Goal: Task Accomplishment & Management: Manage account settings

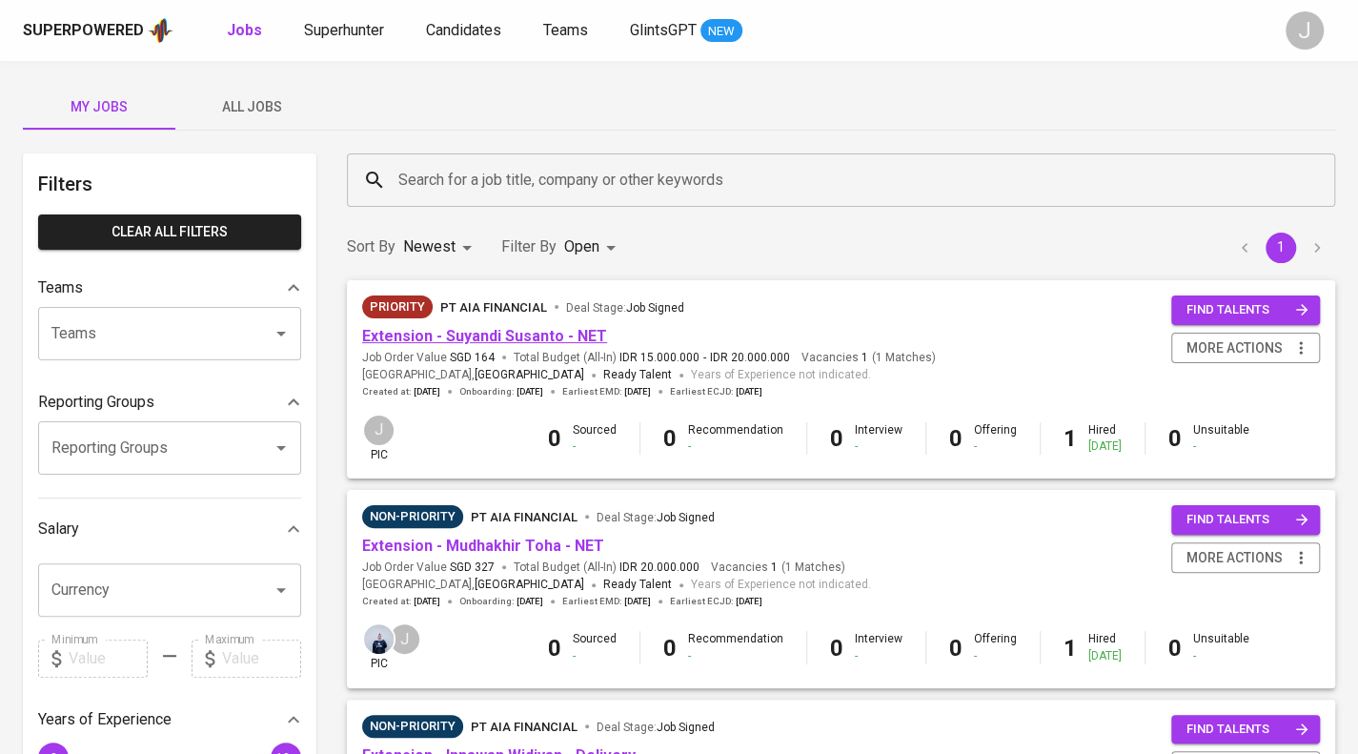
click at [543, 346] on span "Extension - Suyandi Susanto - NET" at bounding box center [484, 337] width 245 height 22
click at [543, 334] on link "Extension - Suyandi Susanto - NET" at bounding box center [484, 336] width 245 height 18
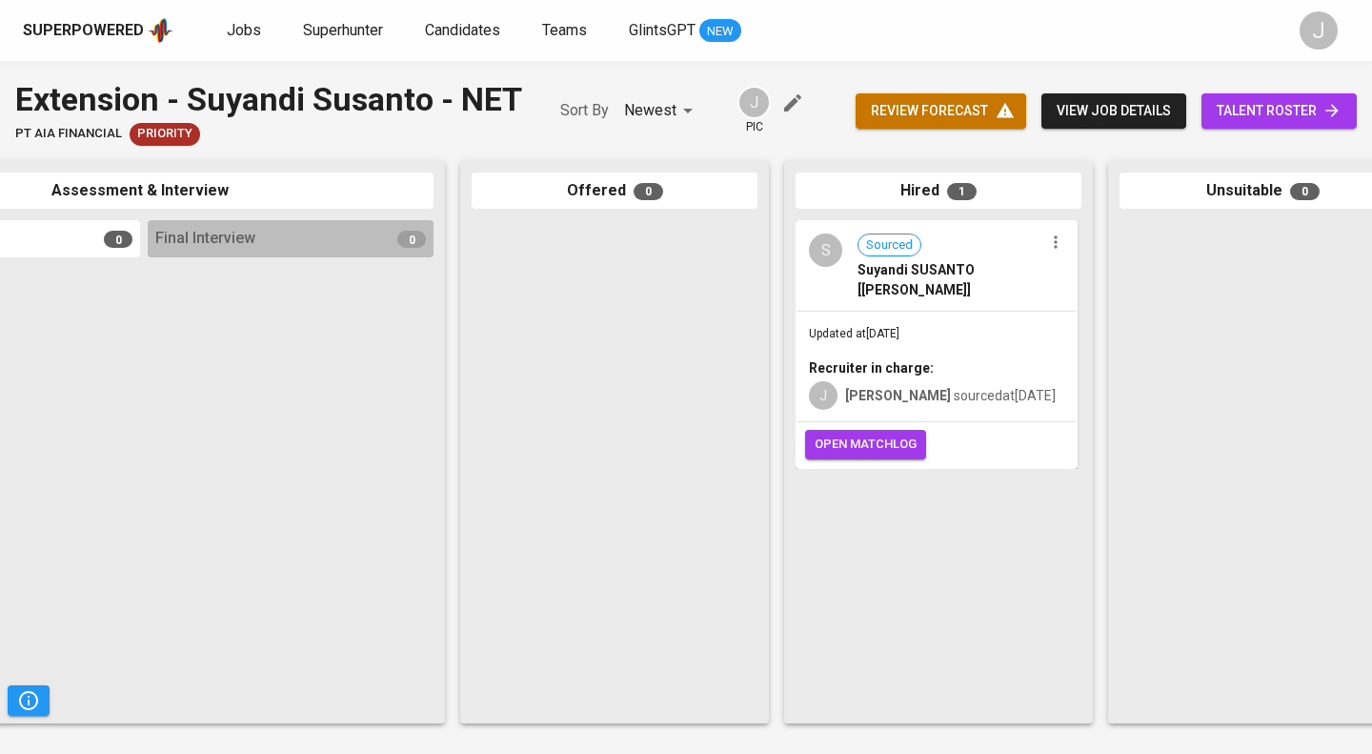
scroll to position [0, 897]
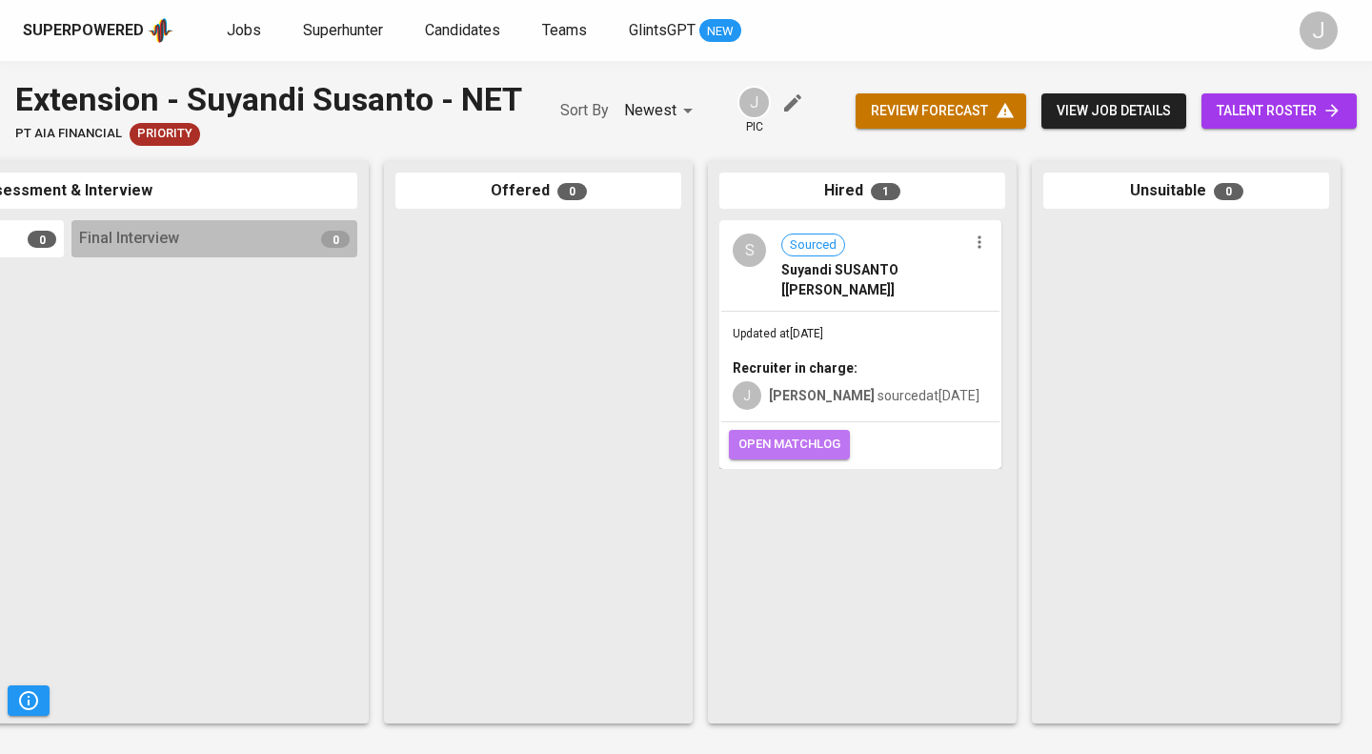
click at [777, 446] on span "open matchlog" at bounding box center [789, 445] width 102 height 22
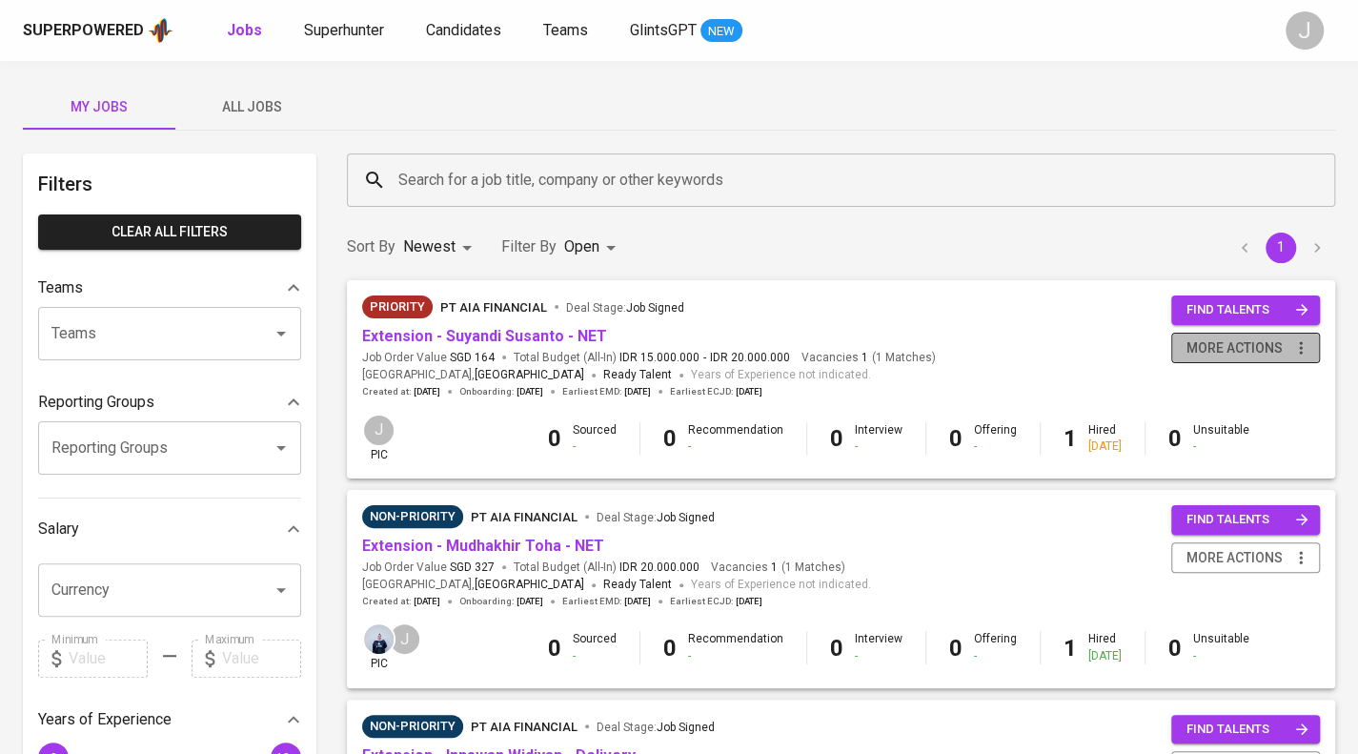
click at [1277, 347] on span "more actions" at bounding box center [1234, 348] width 96 height 24
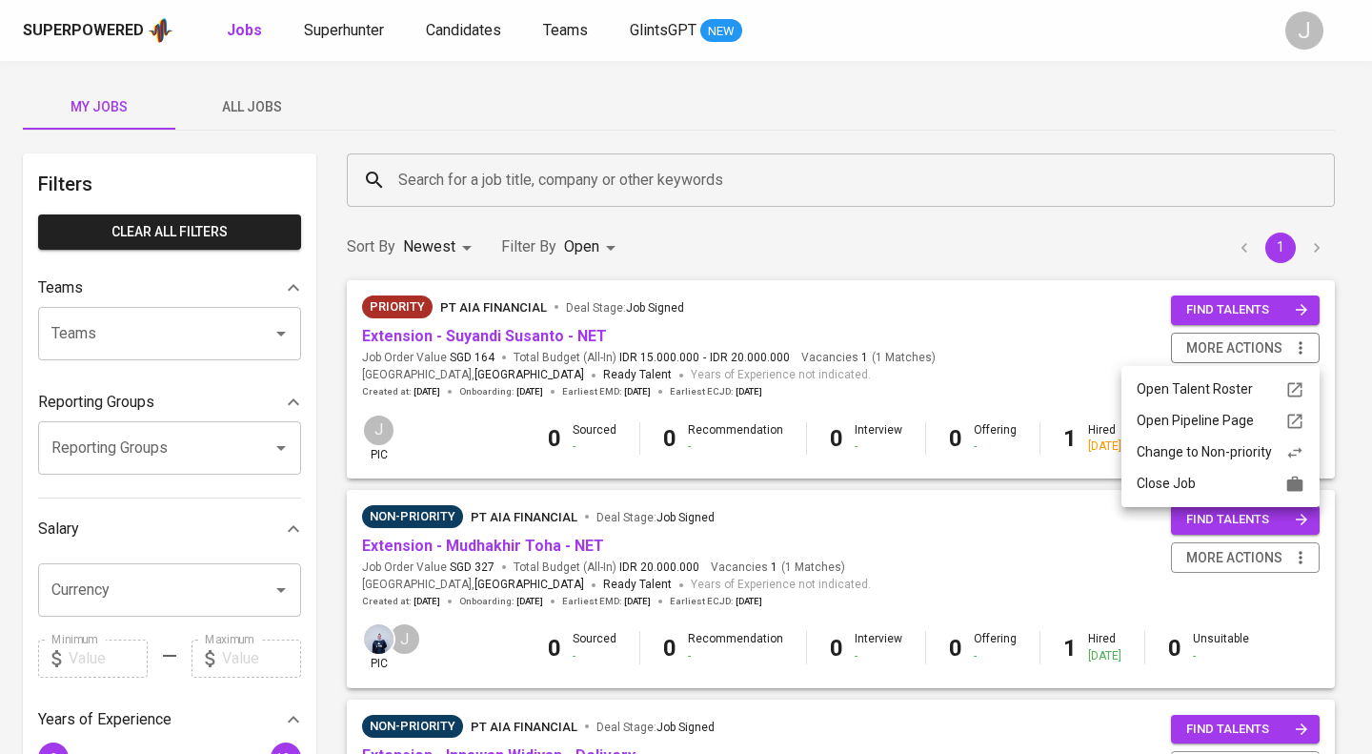
click at [1193, 472] on li "Close Job" at bounding box center [1220, 483] width 198 height 31
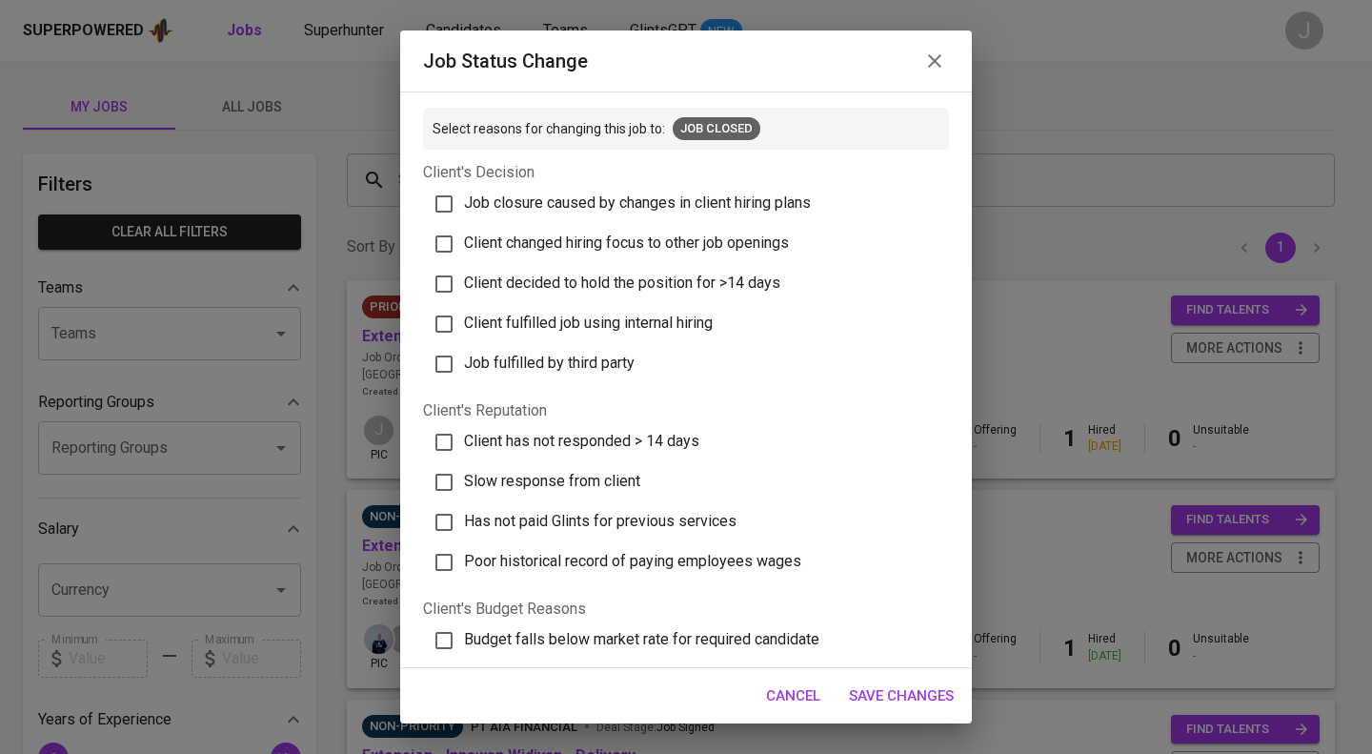
click at [938, 54] on icon "button" at bounding box center [934, 61] width 23 height 23
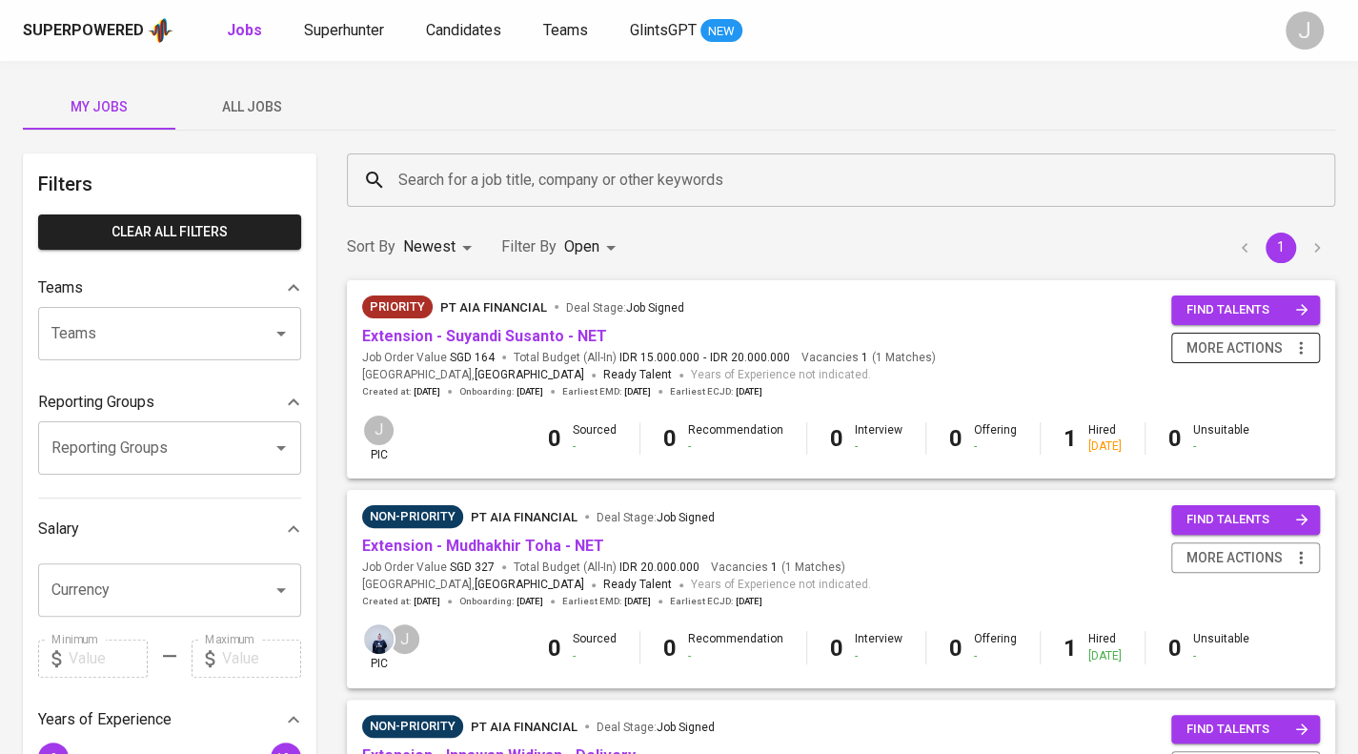
click at [1229, 337] on span "more actions" at bounding box center [1234, 348] width 96 height 24
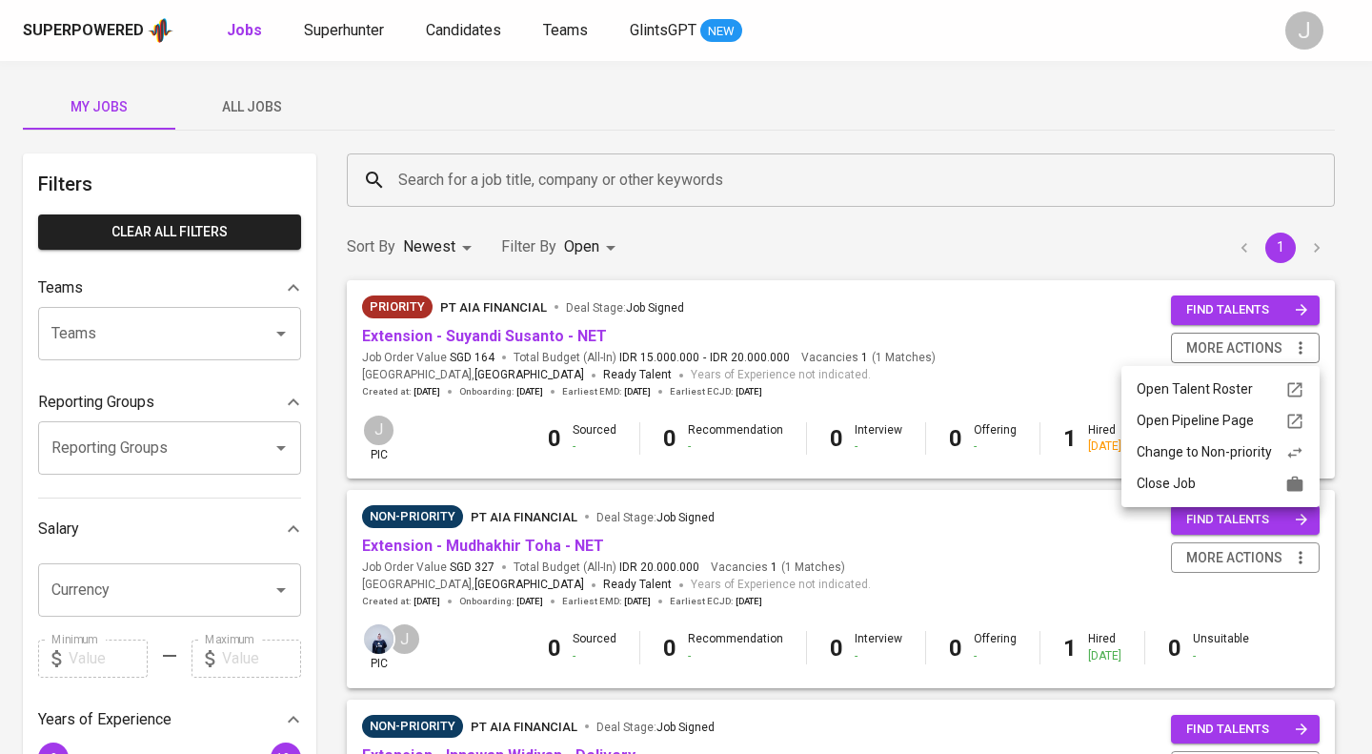
click at [1150, 493] on div "Close Job" at bounding box center [1221, 484] width 168 height 20
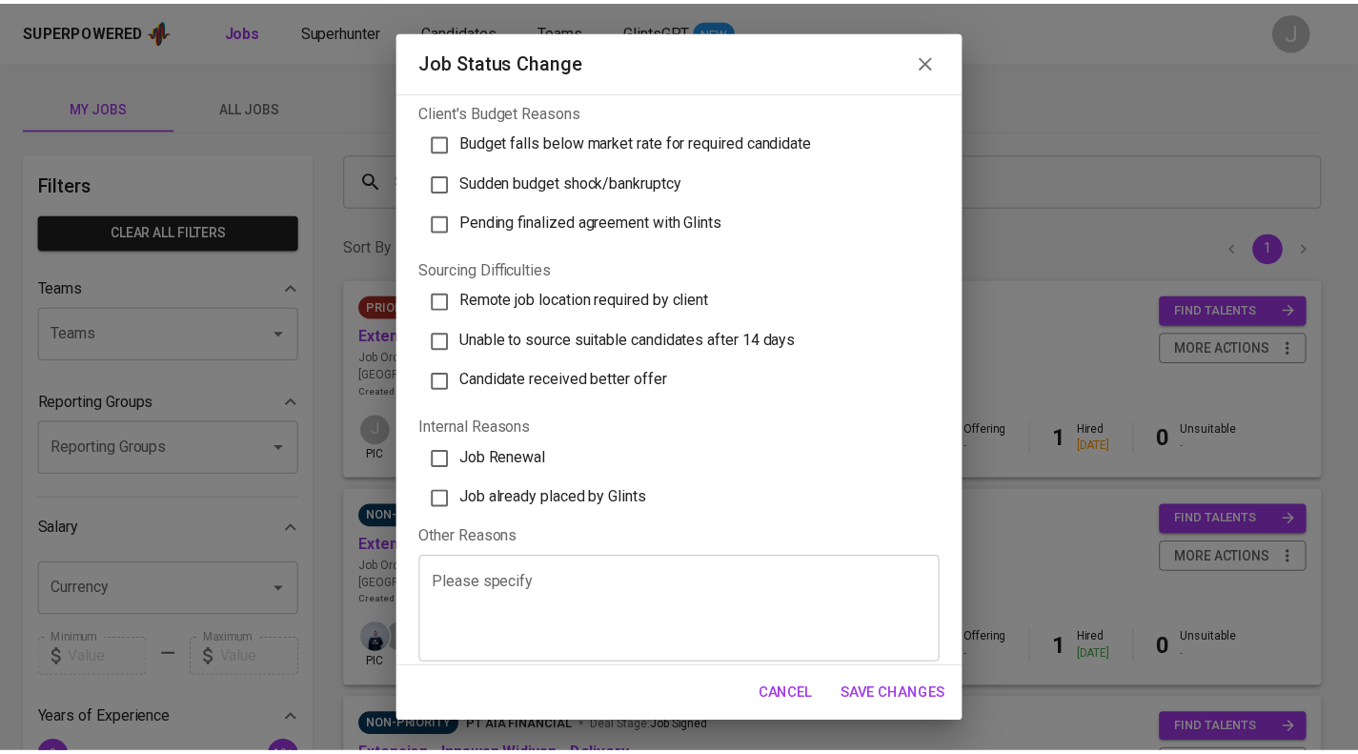
scroll to position [509, 0]
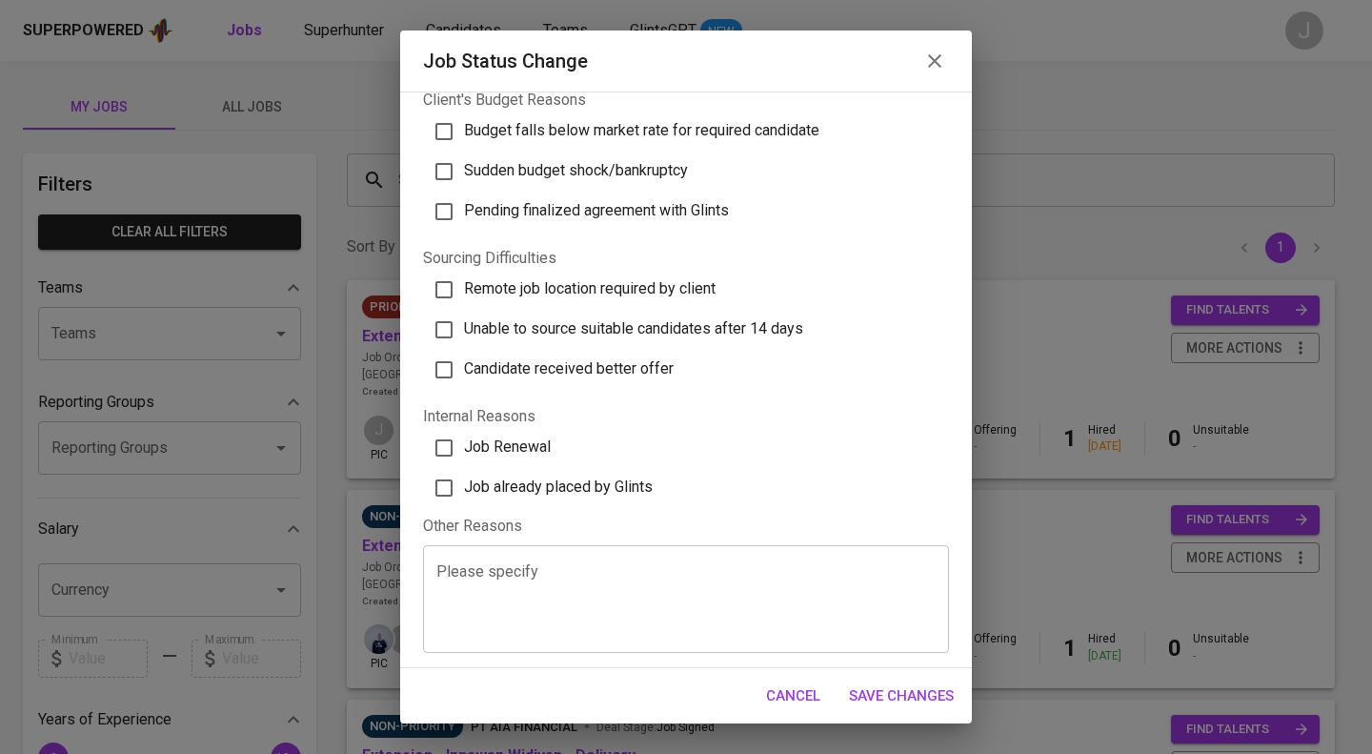
drag, startPoint x: 604, startPoint y: 484, endPoint x: 856, endPoint y: 611, distance: 281.7
click at [604, 483] on span "Job already placed by Glints" at bounding box center [558, 486] width 189 height 18
click at [464, 483] on input "Job already placed by Glints" at bounding box center [444, 488] width 40 height 40
checkbox input "true"
click at [916, 693] on span "Save Changes" at bounding box center [901, 695] width 105 height 25
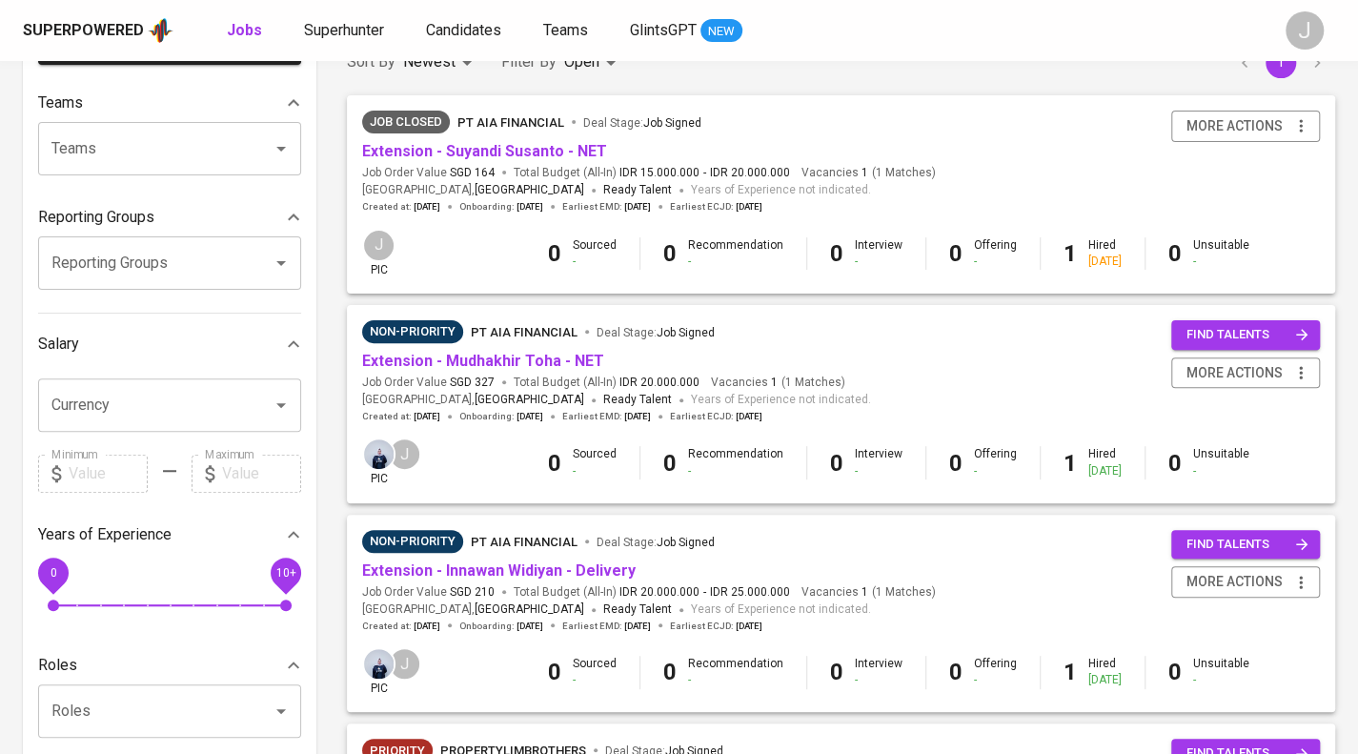
scroll to position [191, 0]
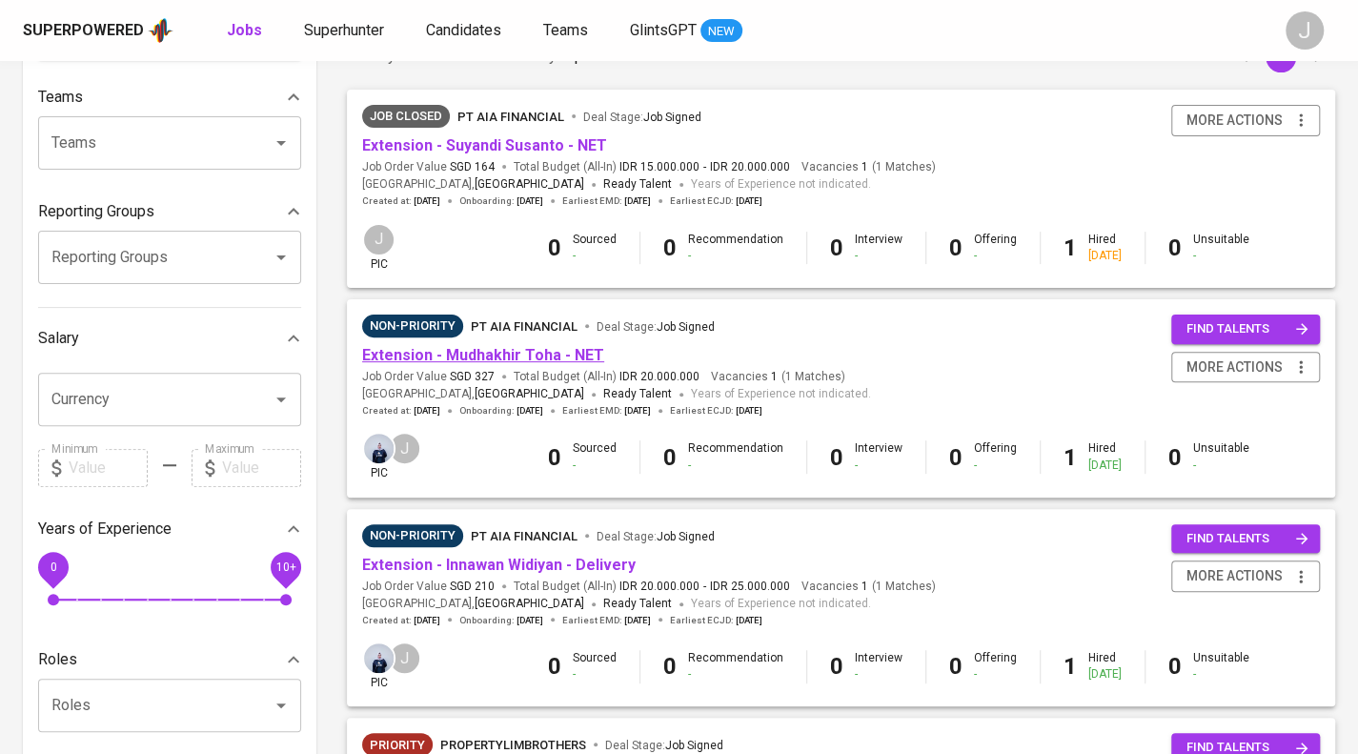
click at [529, 353] on link "Extension - Mudhakhir Toha - NET" at bounding box center [483, 355] width 242 height 18
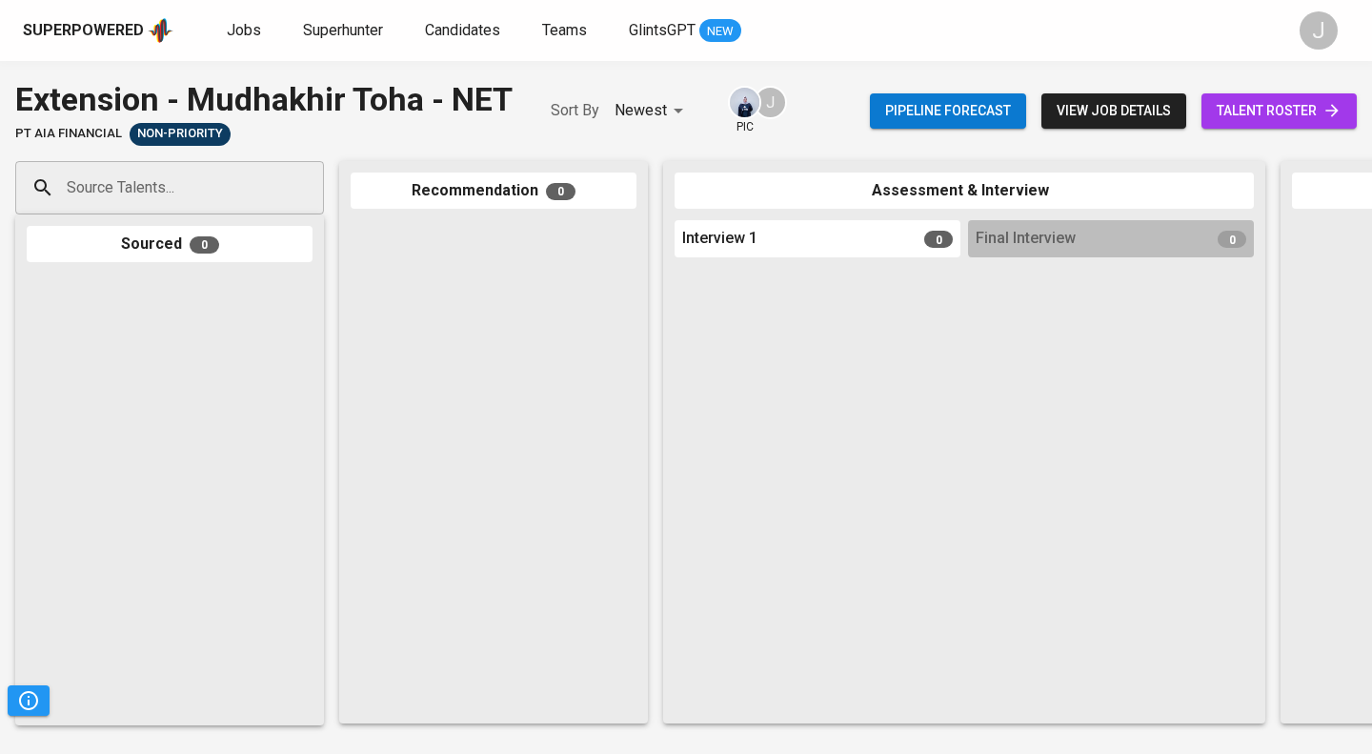
scroll to position [0, 897]
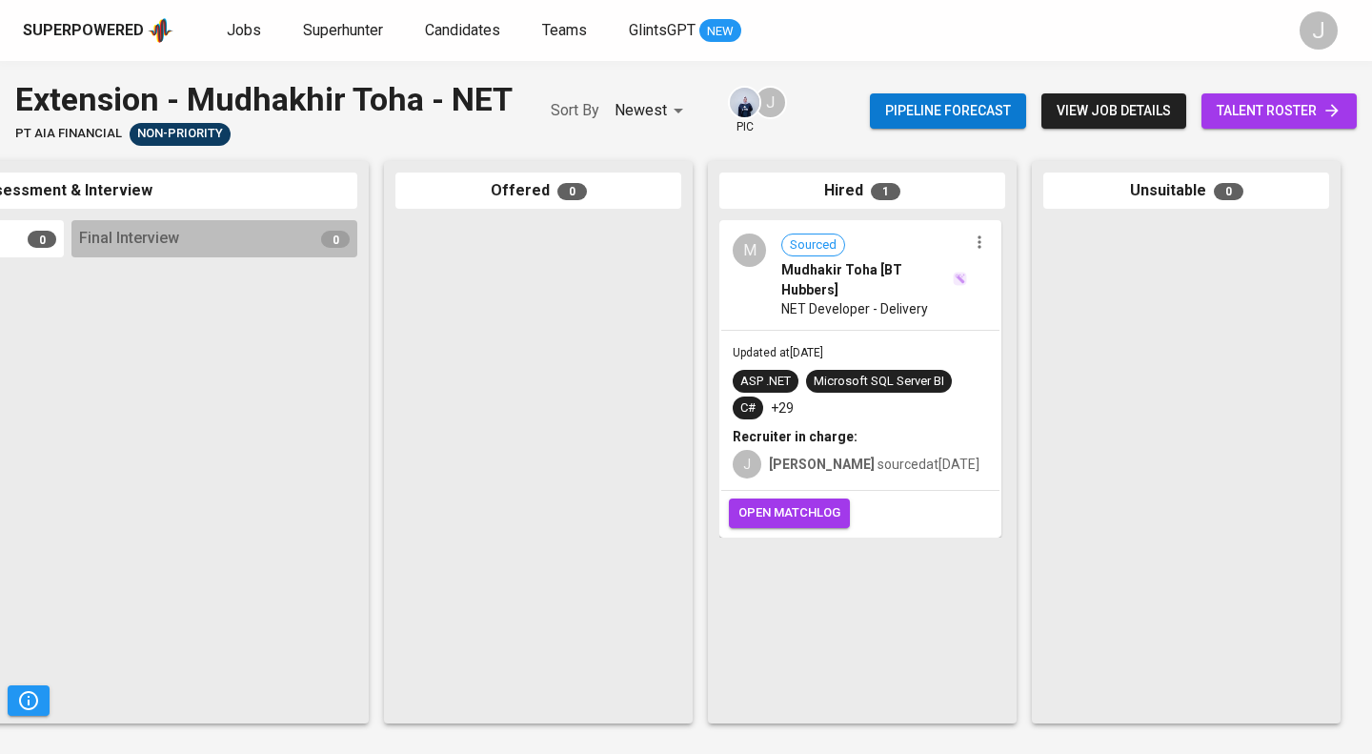
click at [809, 515] on span "open matchlog" at bounding box center [789, 513] width 102 height 22
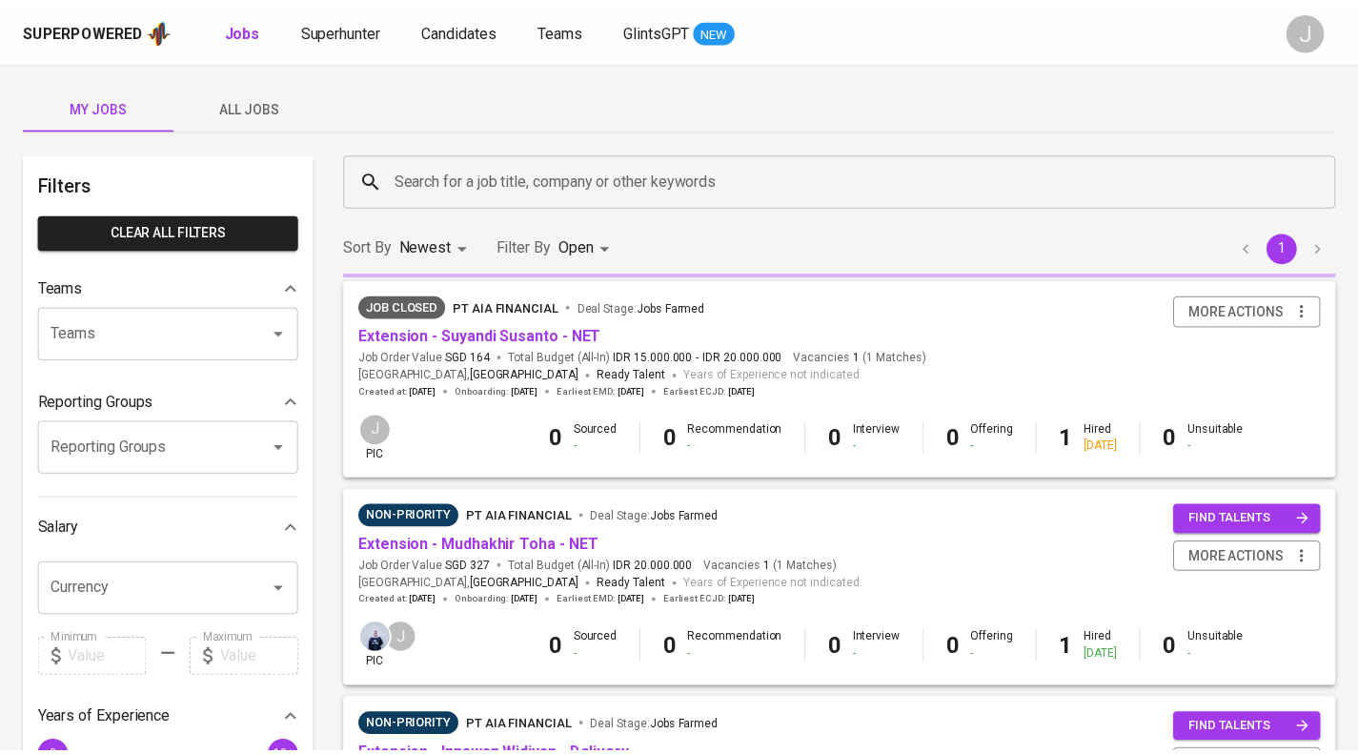
scroll to position [191, 0]
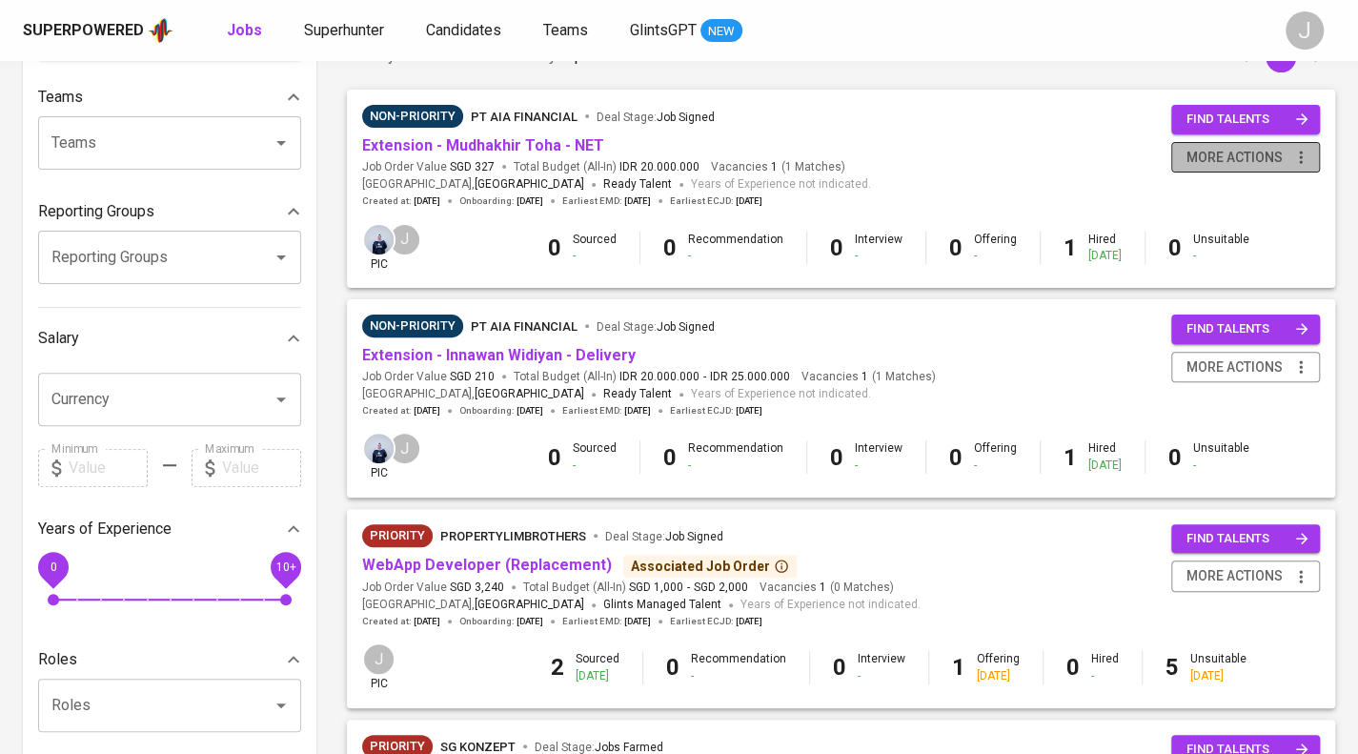
click at [1251, 155] on span "more actions" at bounding box center [1234, 158] width 96 height 24
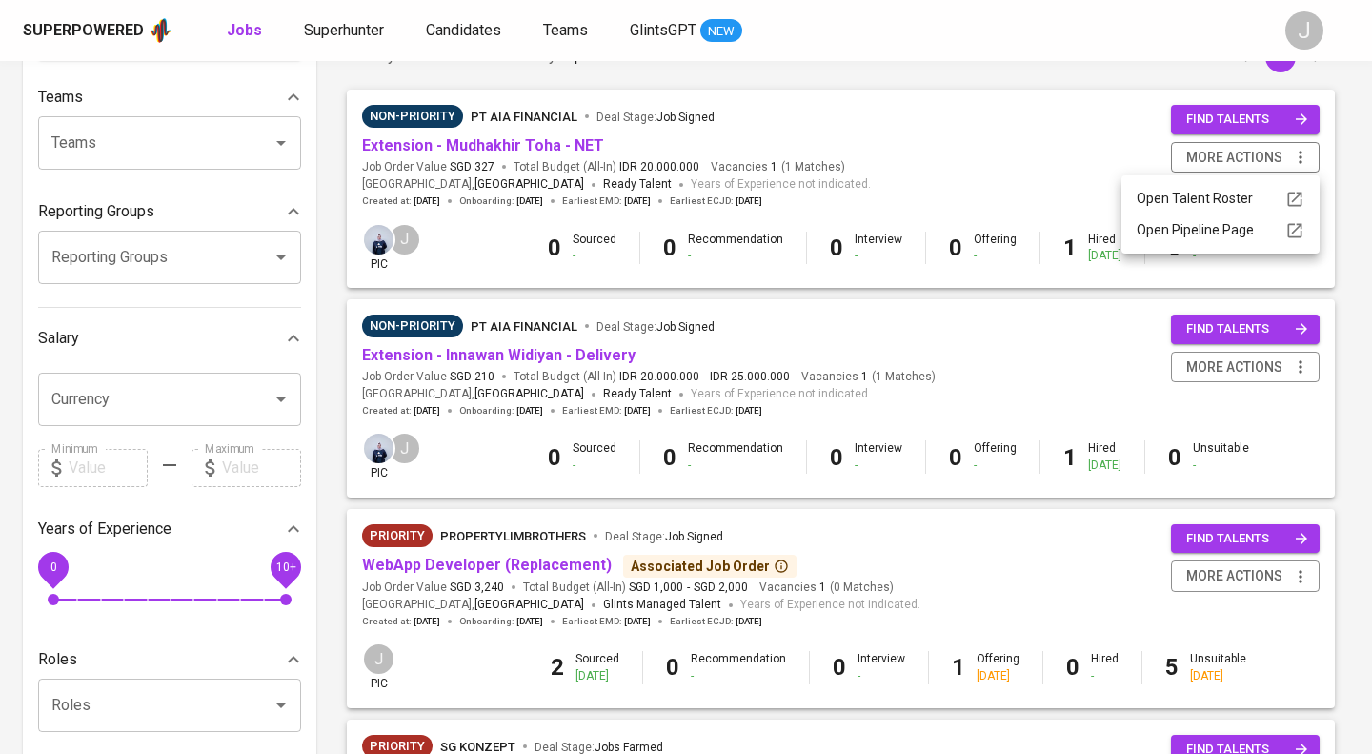
click at [1007, 241] on div at bounding box center [686, 377] width 1372 height 754
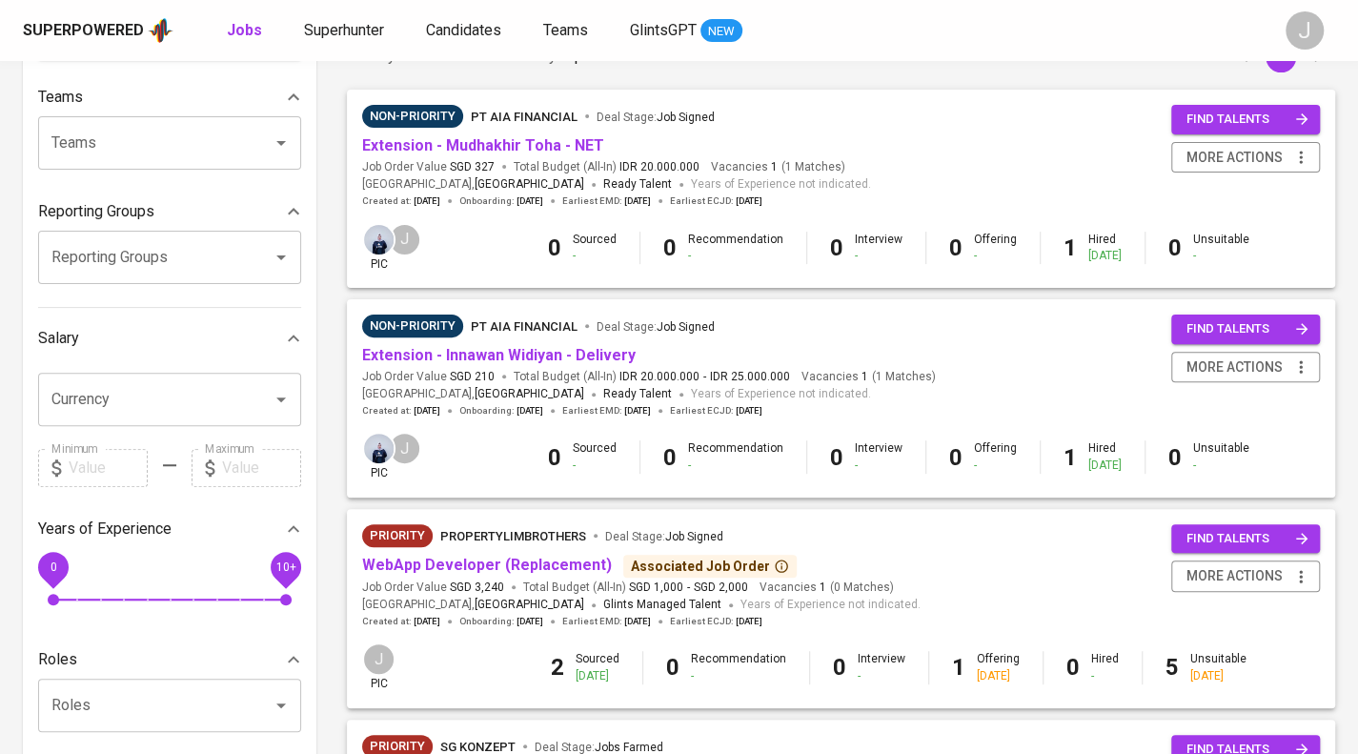
click at [1320, 151] on div "Non-Priority PT AIA FINANCIAL Deal Stage : Job Signed Extension - Mudhakhir Toh…" at bounding box center [841, 156] width 988 height 133
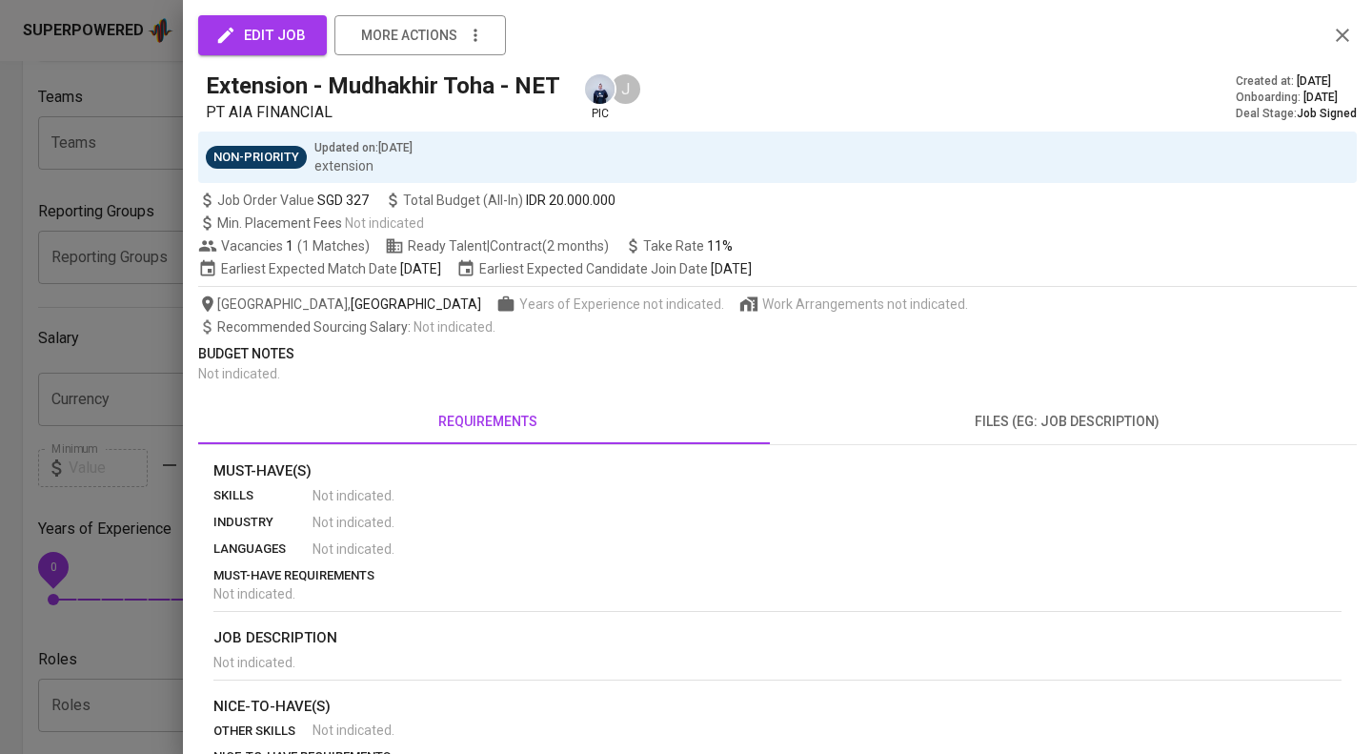
click at [1302, 160] on div "Non-Priority Updated on : [DATE] extension" at bounding box center [777, 156] width 1159 height 51
click at [1331, 38] on icon "button" at bounding box center [1342, 35] width 23 height 23
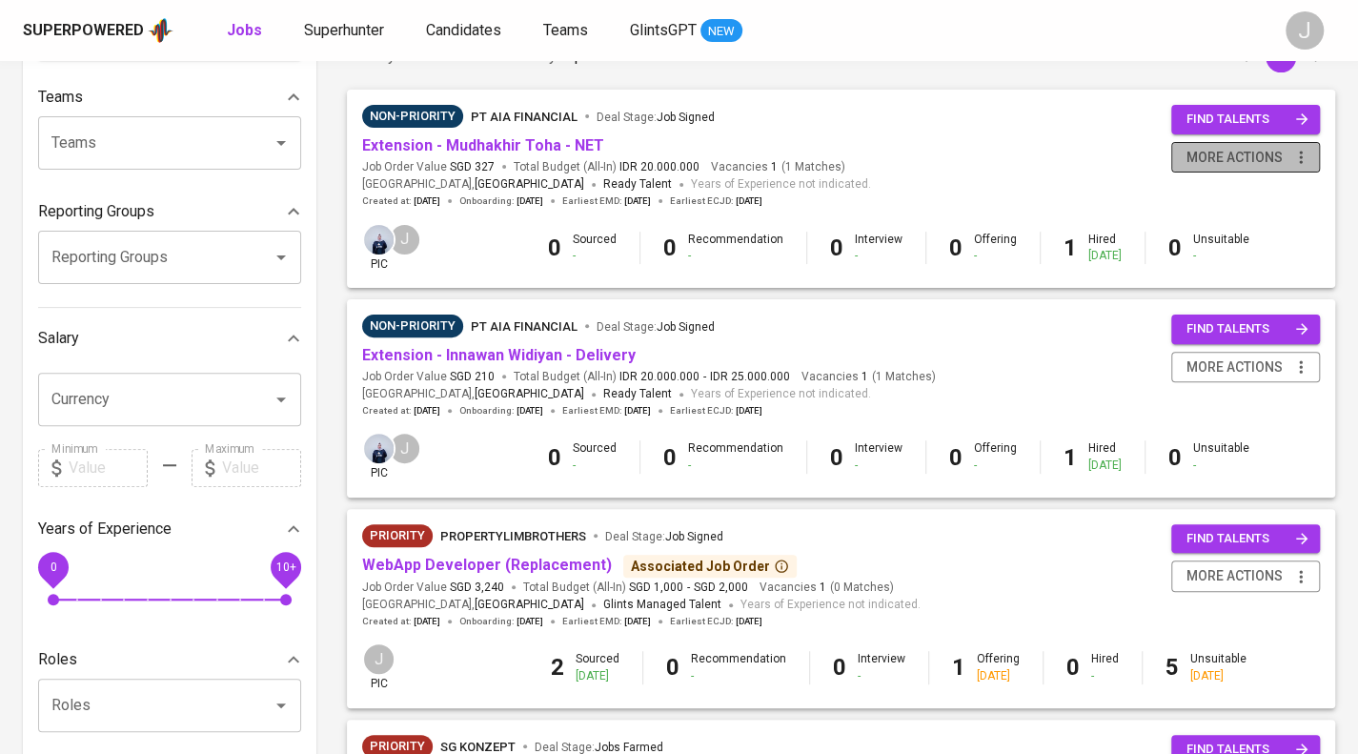
click at [1300, 151] on icon "button" at bounding box center [1300, 157] width 3 height 12
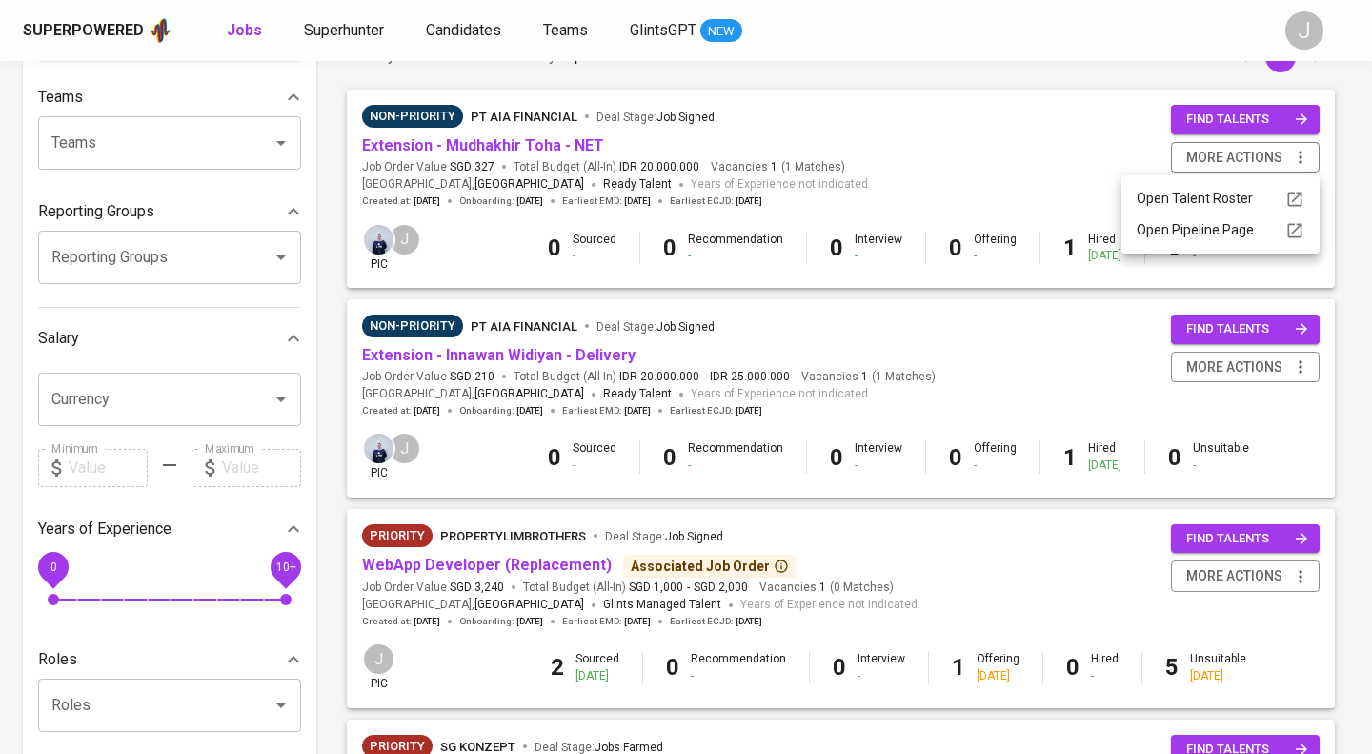
click at [798, 186] on div at bounding box center [686, 377] width 1372 height 754
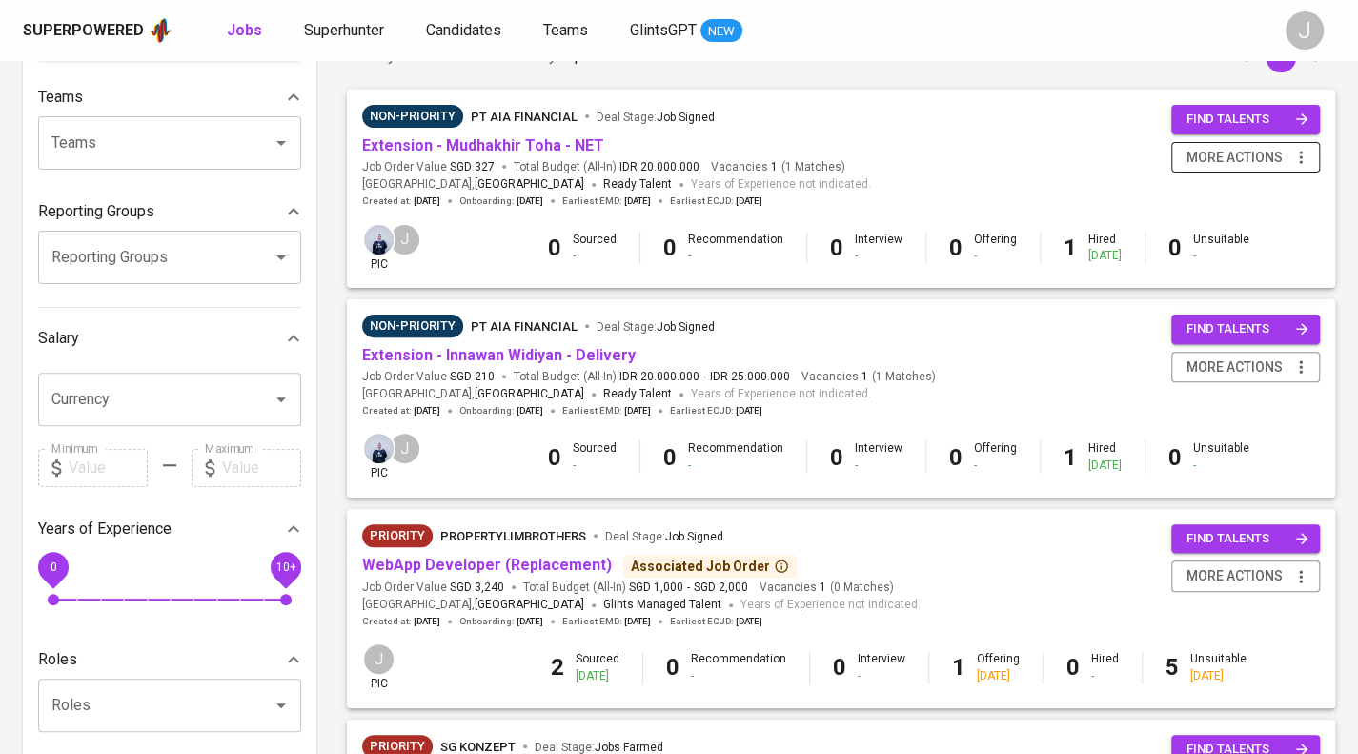
click at [1241, 155] on span "more actions" at bounding box center [1234, 158] width 96 height 24
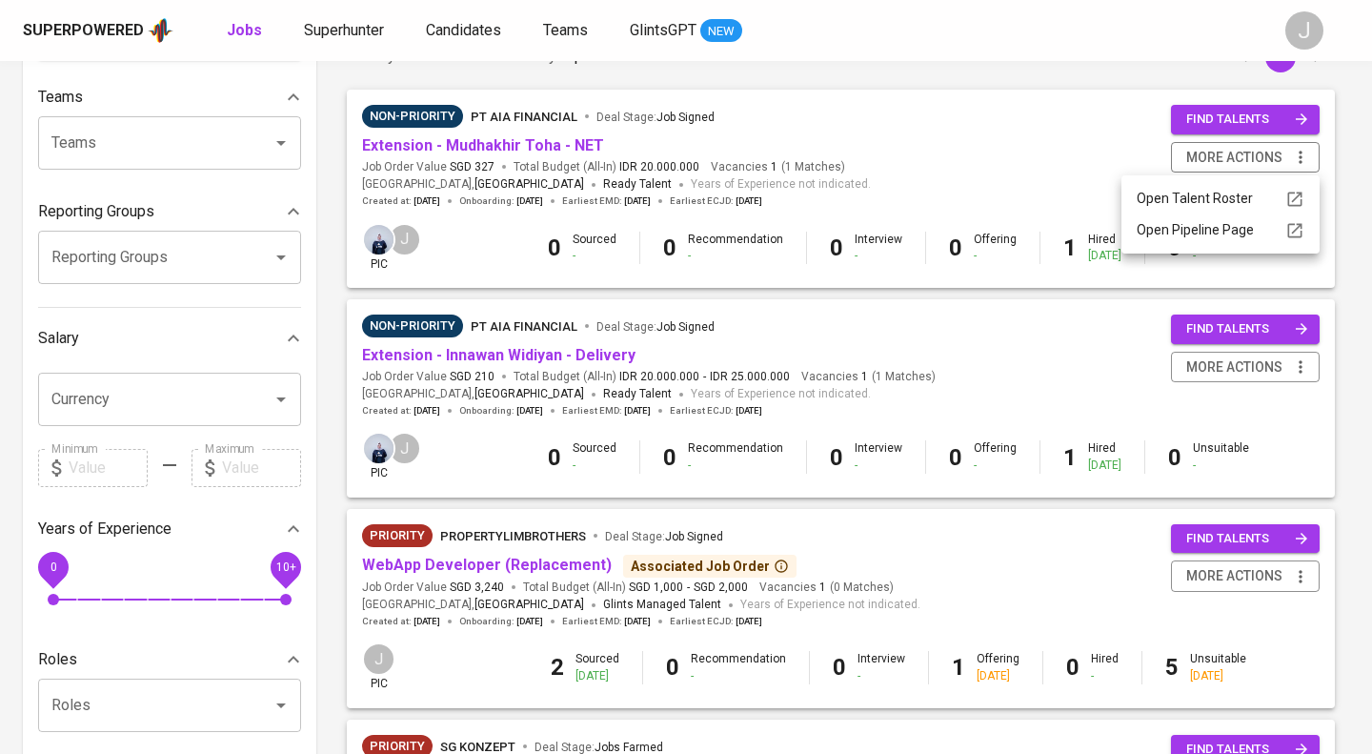
click at [884, 178] on div at bounding box center [686, 377] width 1372 height 754
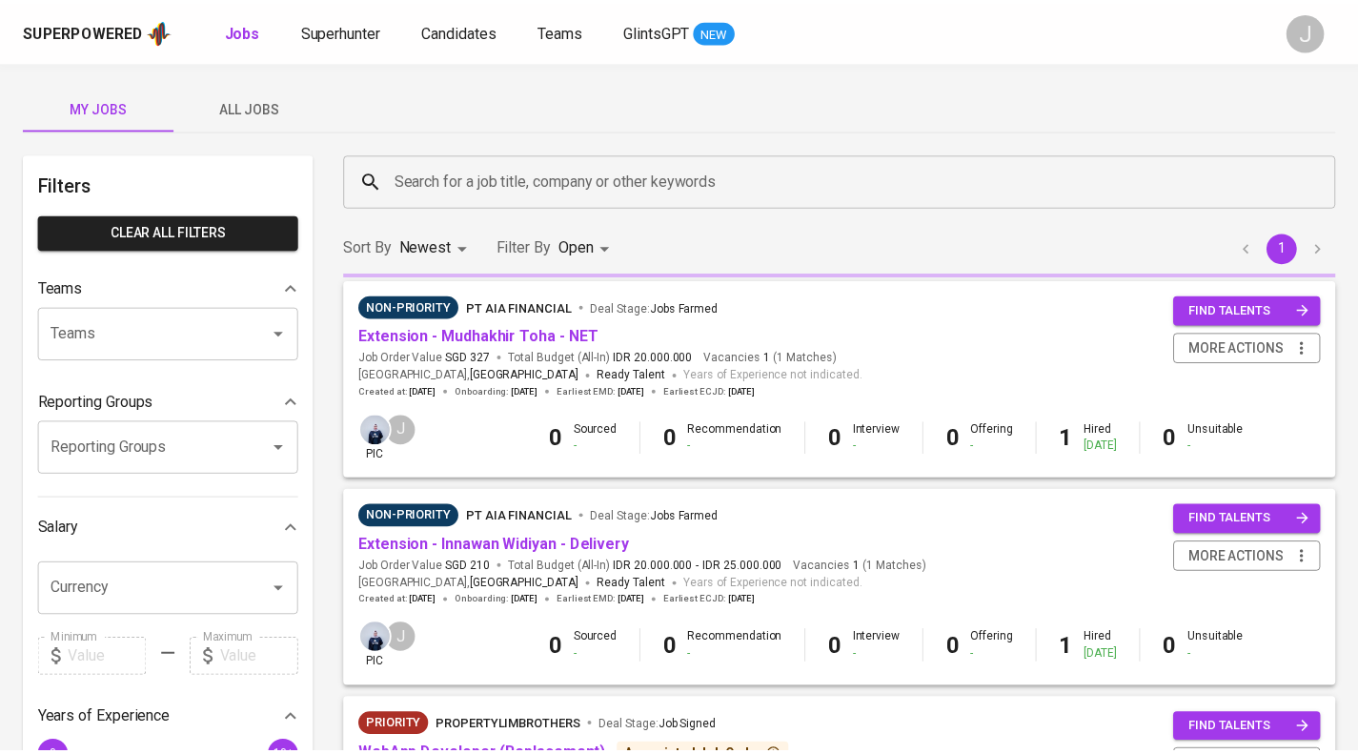
scroll to position [191, 0]
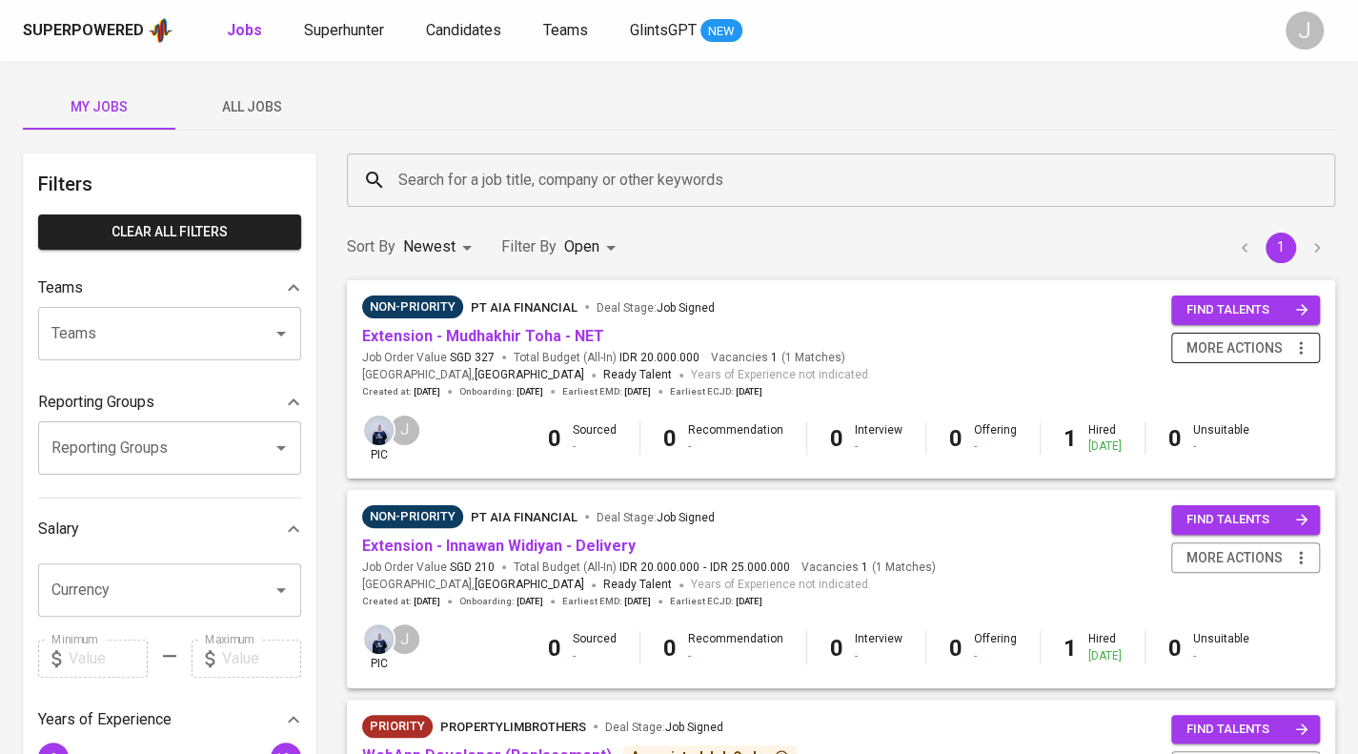
click at [1250, 345] on span "more actions" at bounding box center [1234, 348] width 96 height 24
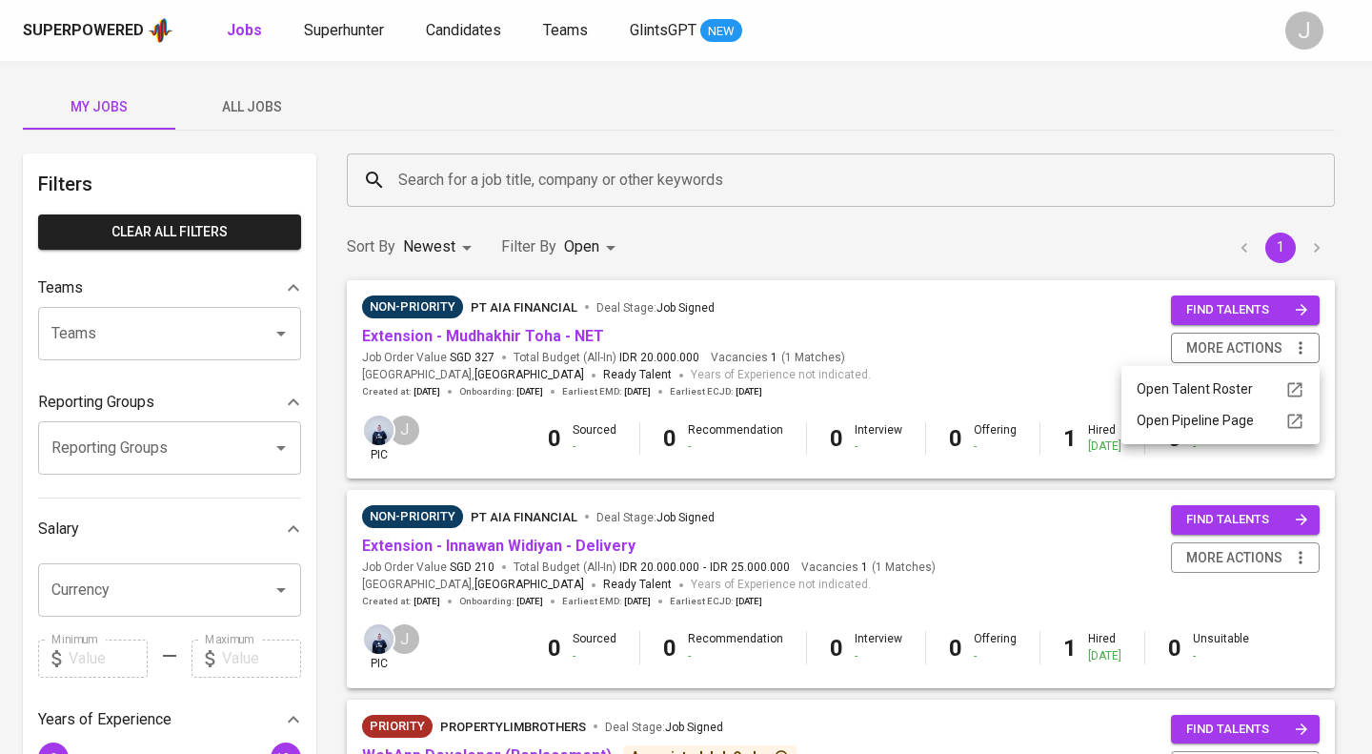
click at [1235, 542] on div at bounding box center [686, 377] width 1372 height 754
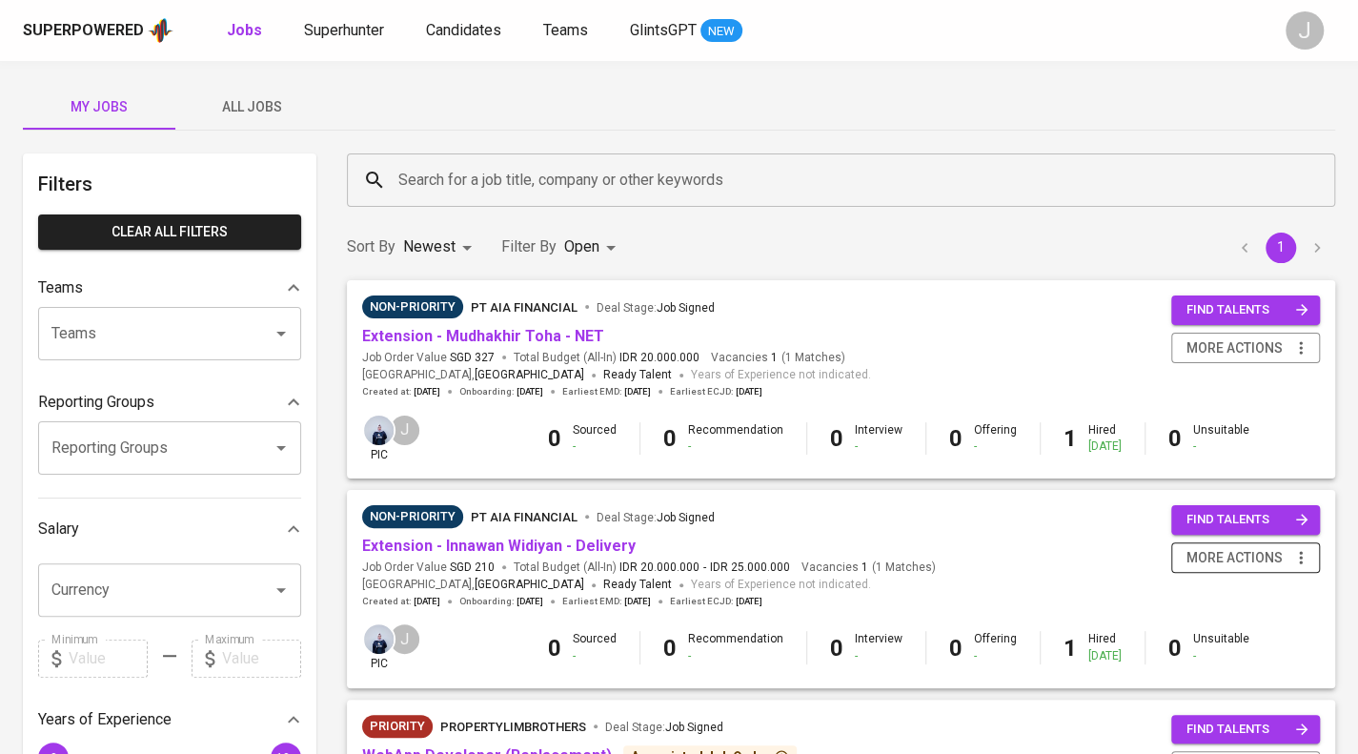
click at [1235, 555] on span "more actions" at bounding box center [1234, 558] width 96 height 24
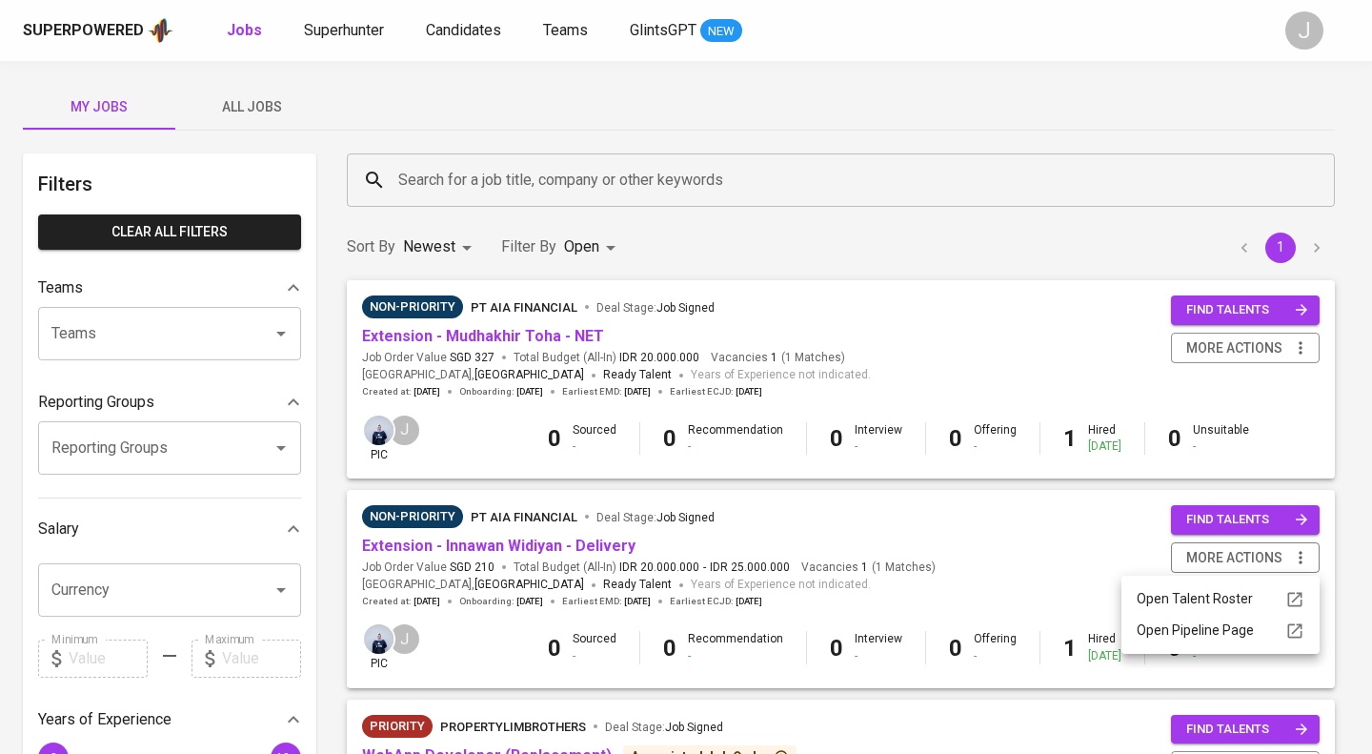
click at [1060, 414] on div at bounding box center [686, 377] width 1372 height 754
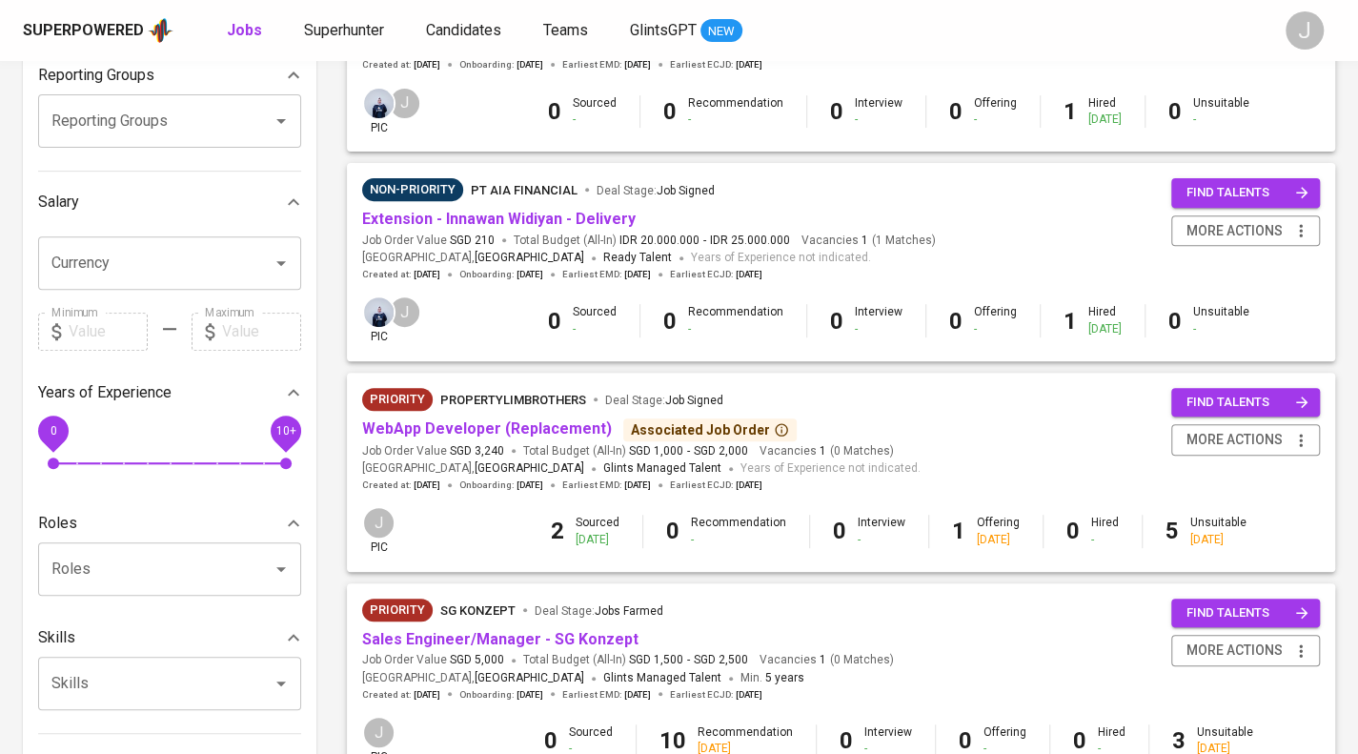
scroll to position [379, 0]
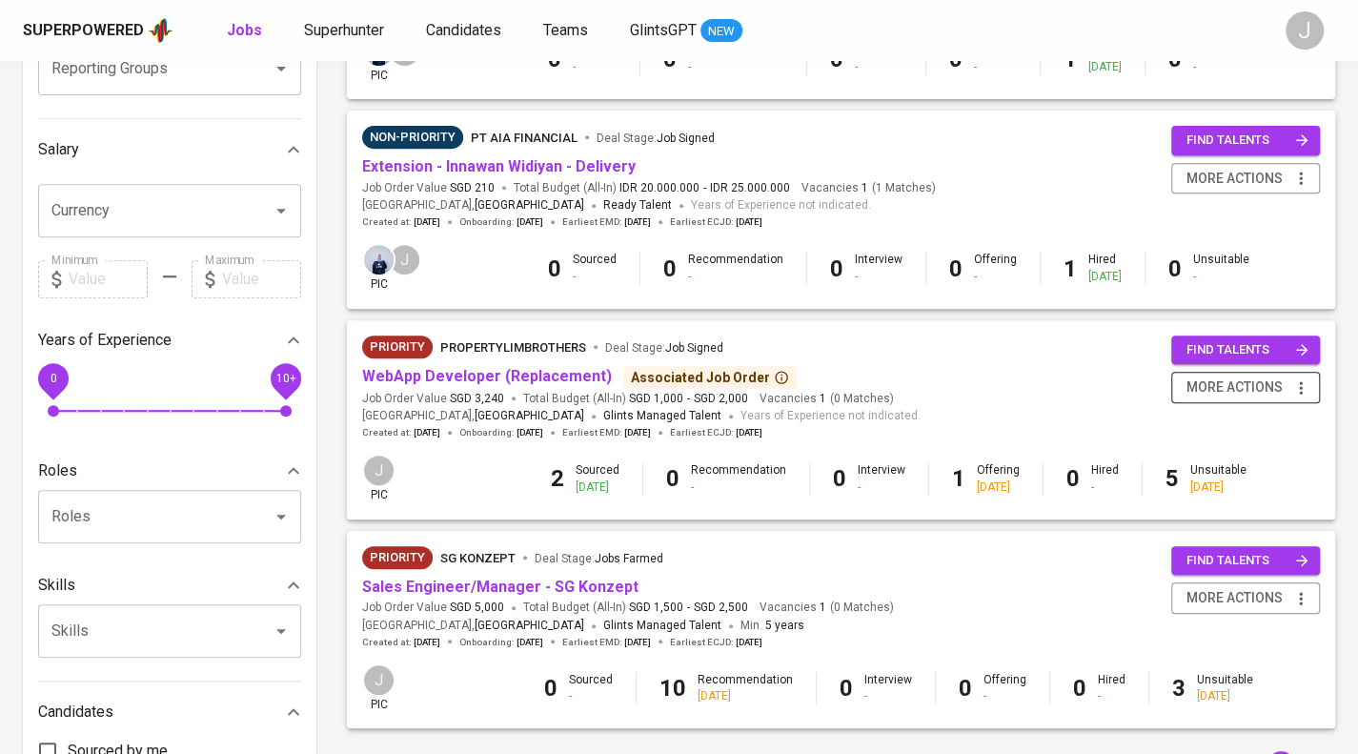
click at [1277, 393] on span "more actions" at bounding box center [1234, 387] width 96 height 24
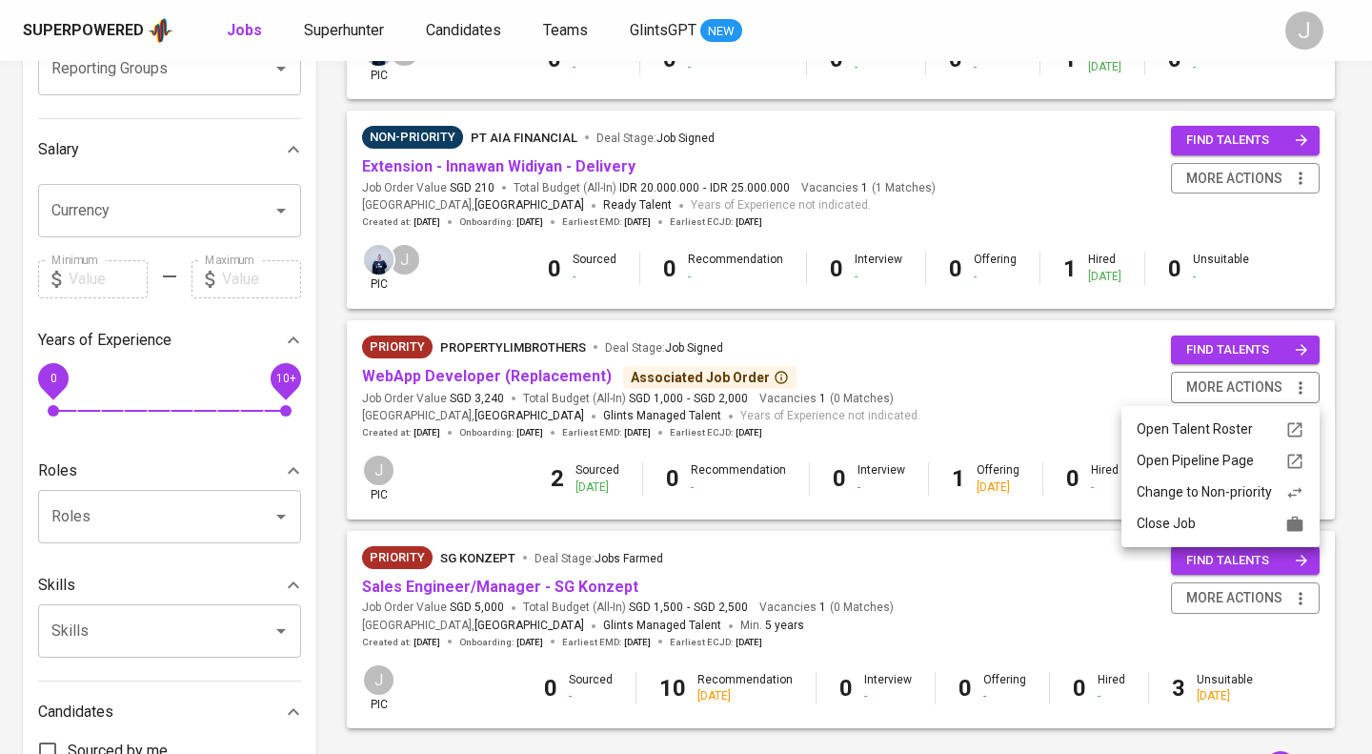
click at [1269, 180] on div at bounding box center [686, 377] width 1372 height 754
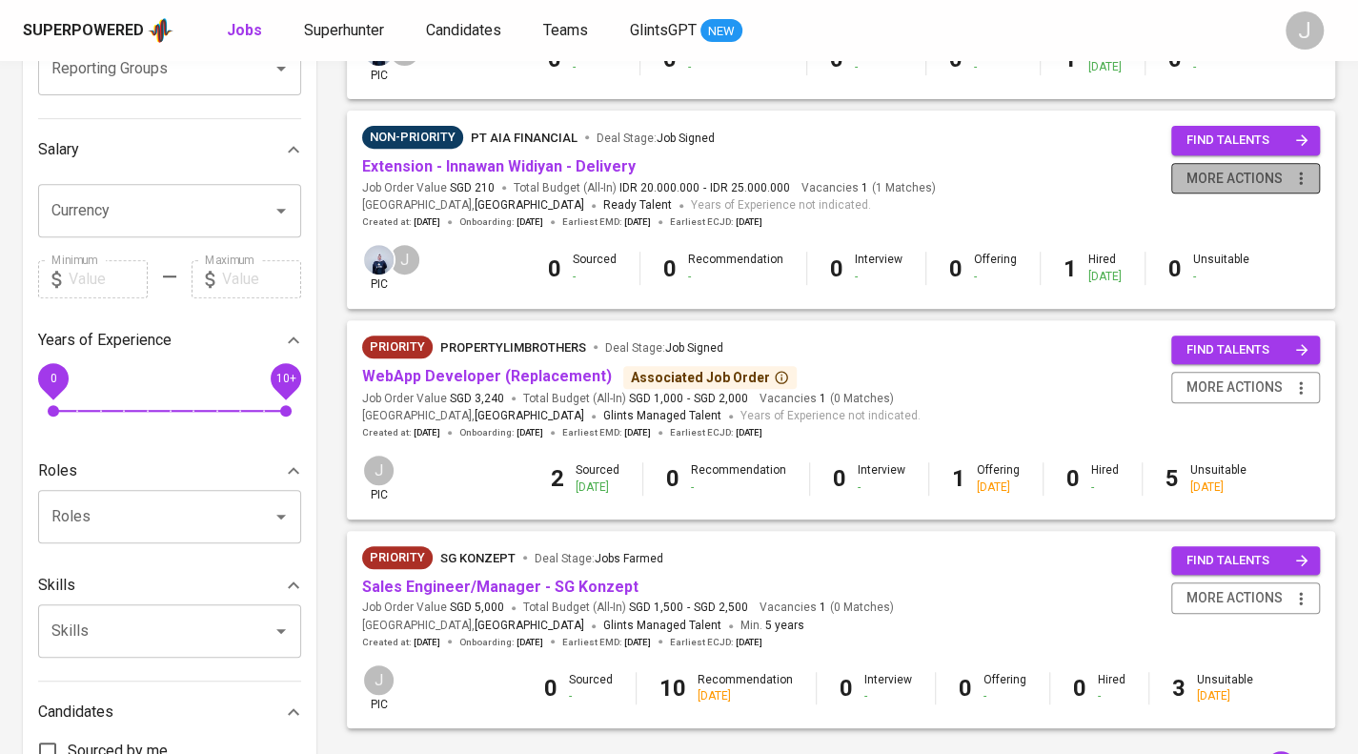
click at [1269, 182] on span "more actions" at bounding box center [1234, 179] width 96 height 24
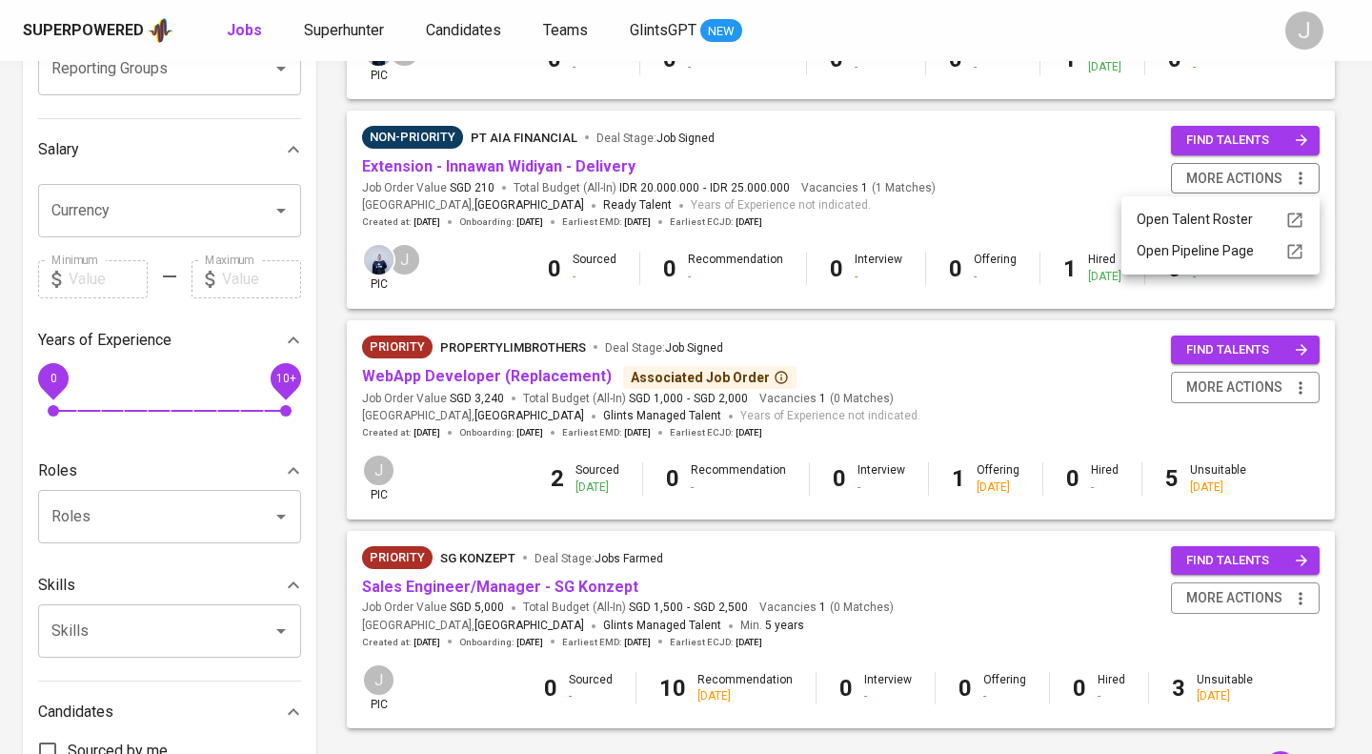
click at [822, 212] on div at bounding box center [686, 377] width 1372 height 754
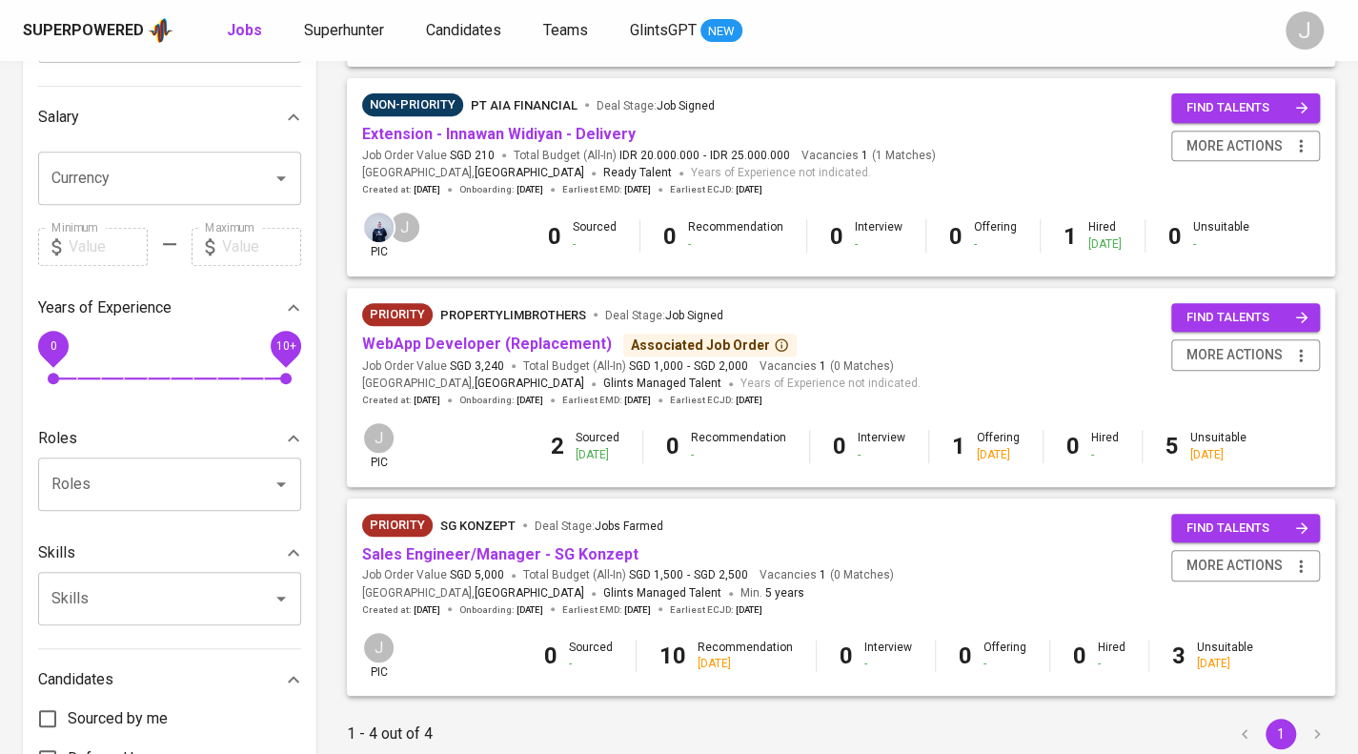
scroll to position [221, 0]
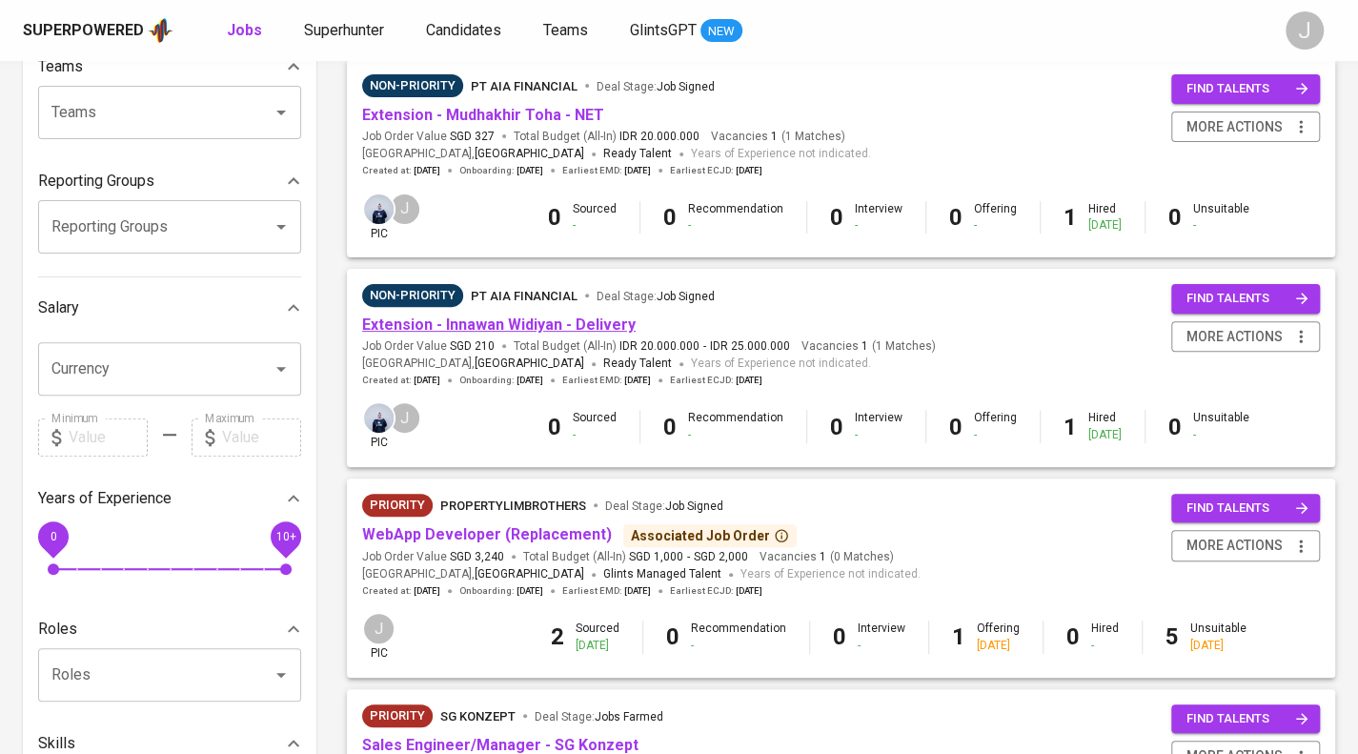
click at [534, 321] on link "Extension - Innawan Widiyan - Delivery" at bounding box center [498, 324] width 273 height 18
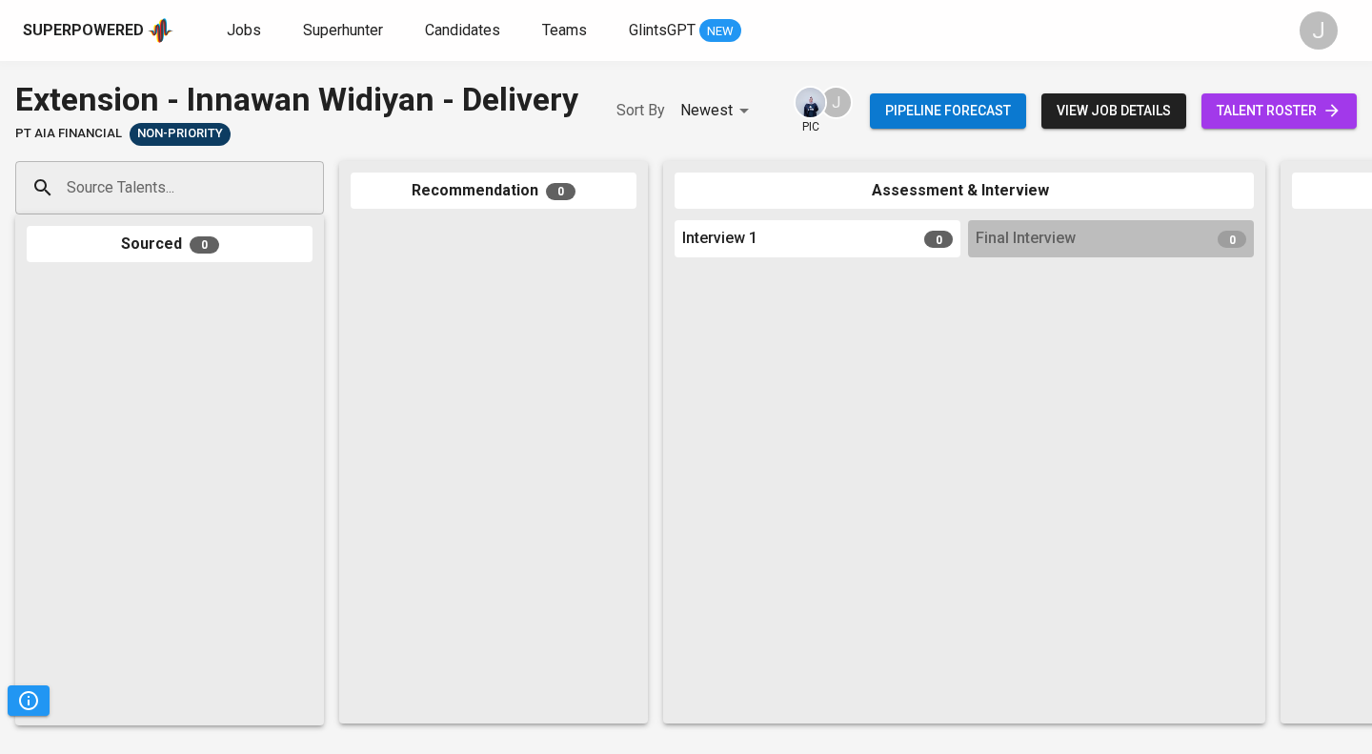
click at [162, 186] on input "Source Talents..." at bounding box center [162, 188] width 200 height 36
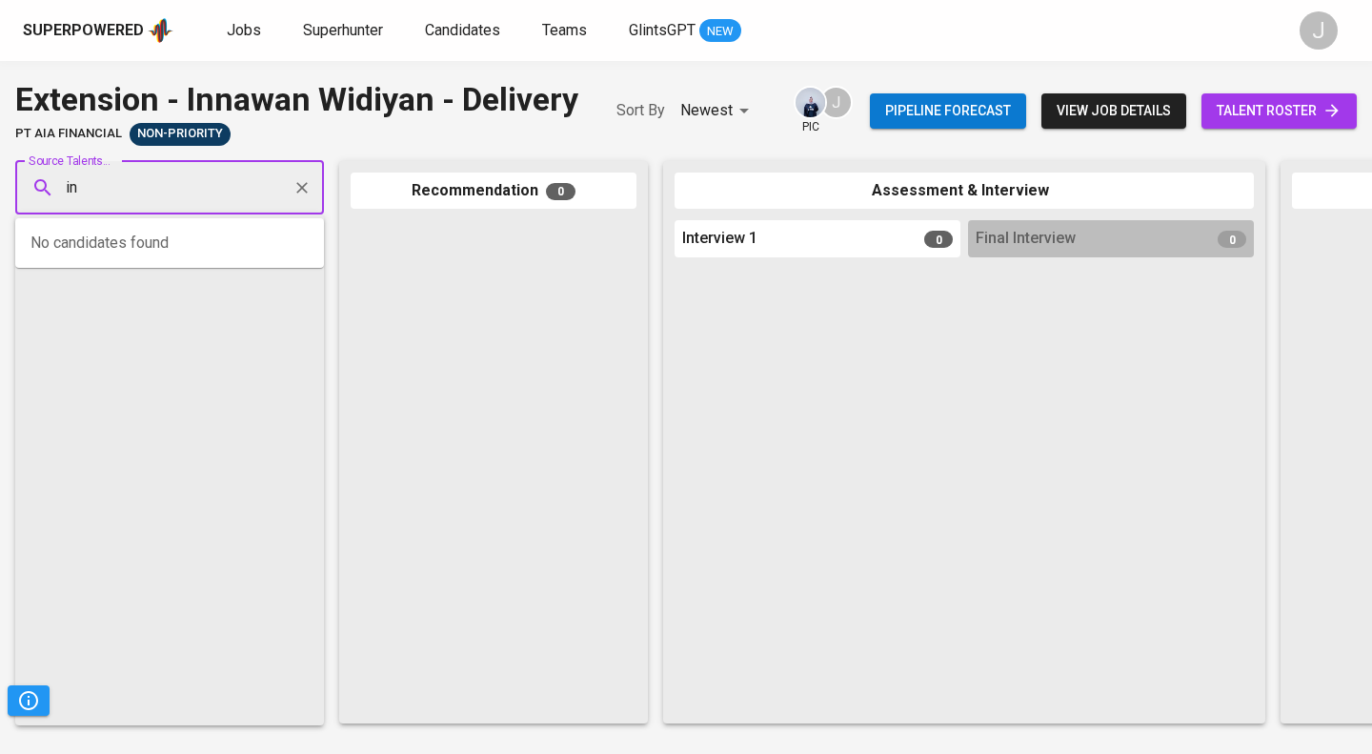
type input "i"
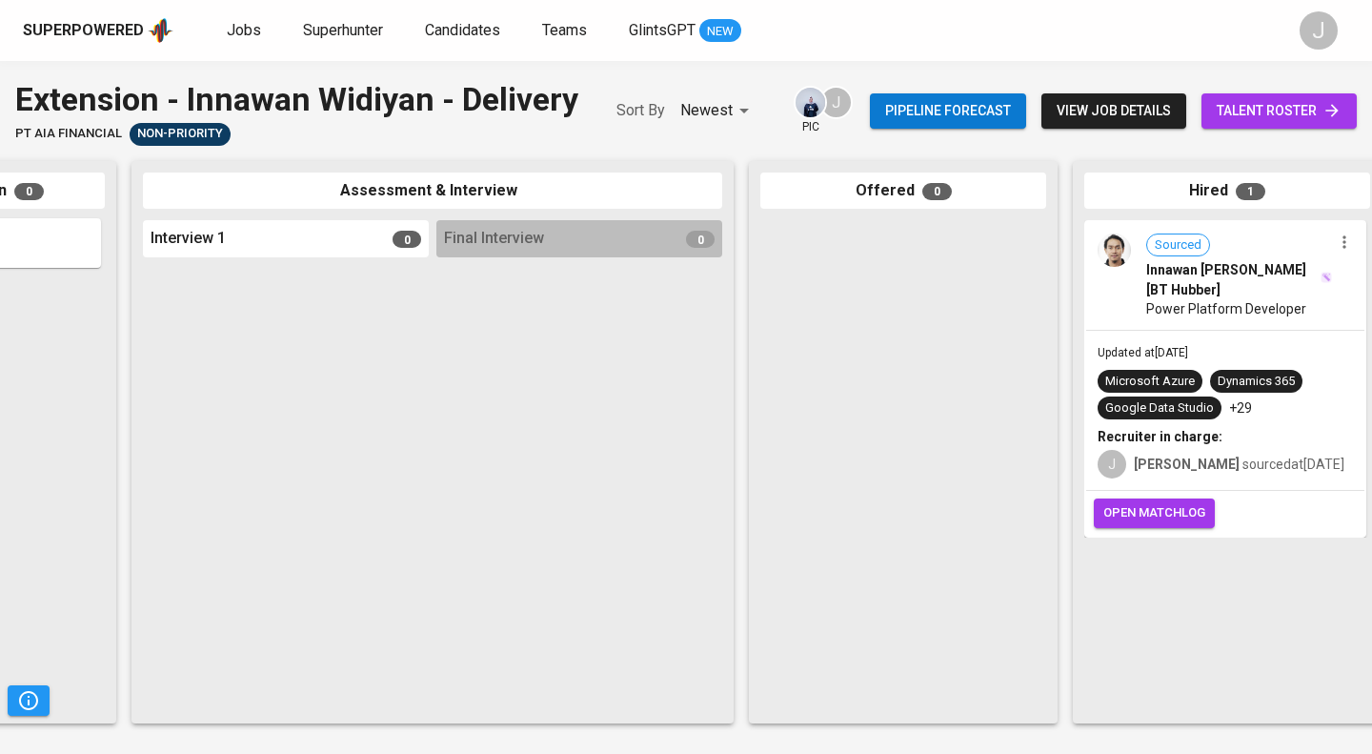
scroll to position [0, 897]
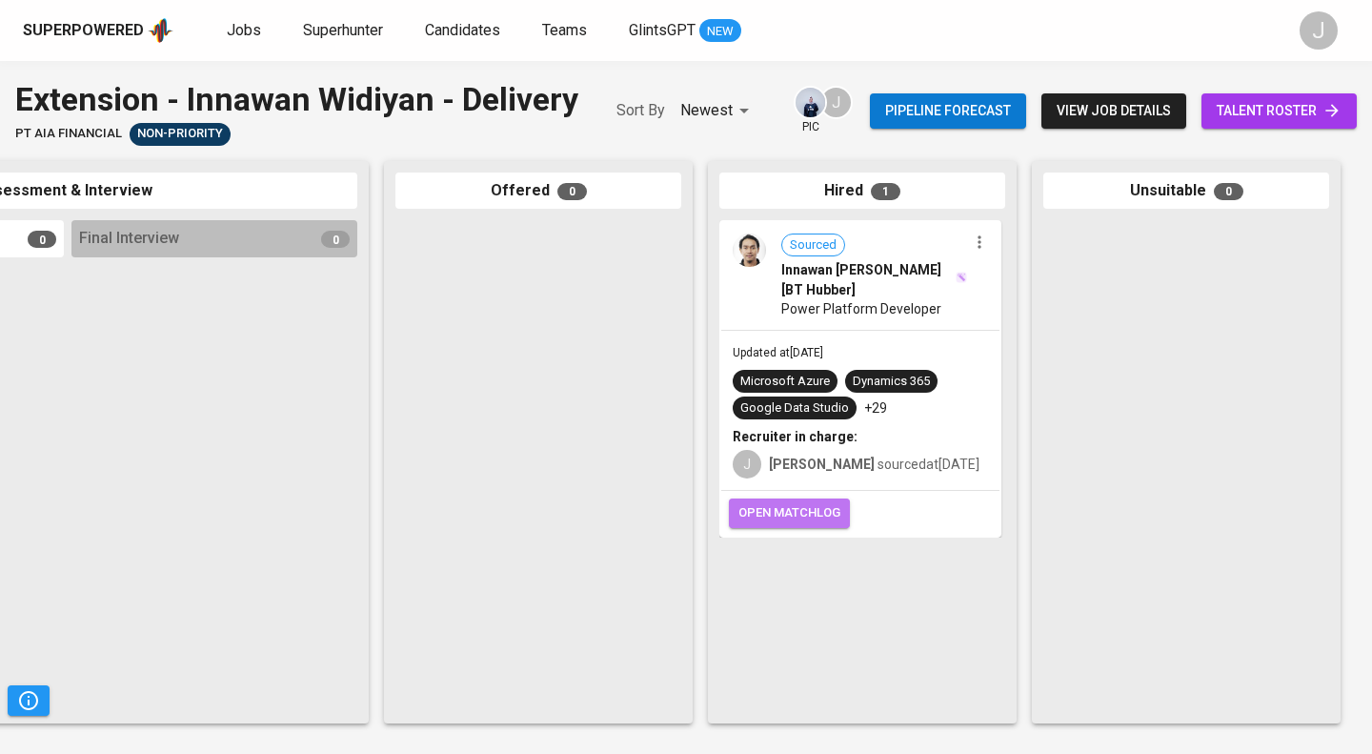
click at [781, 521] on span "open matchlog" at bounding box center [789, 513] width 102 height 22
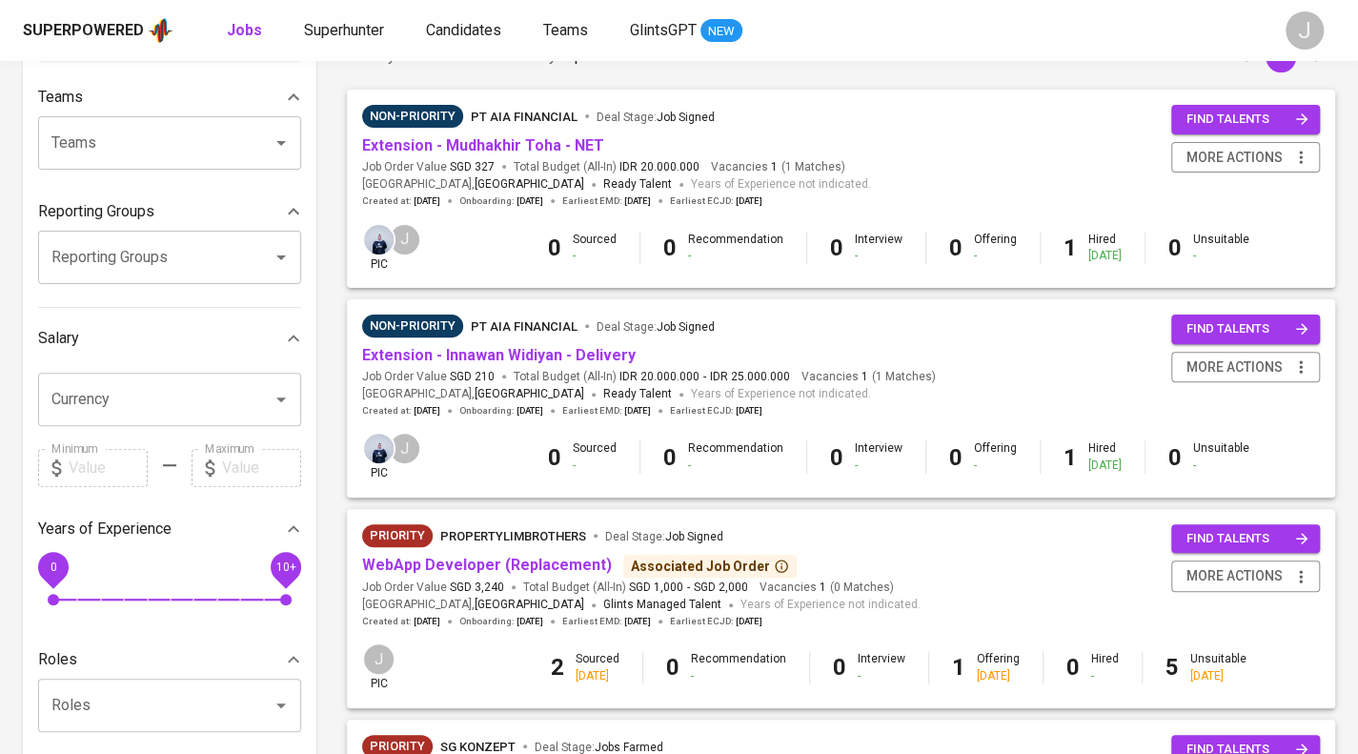
scroll to position [165, 0]
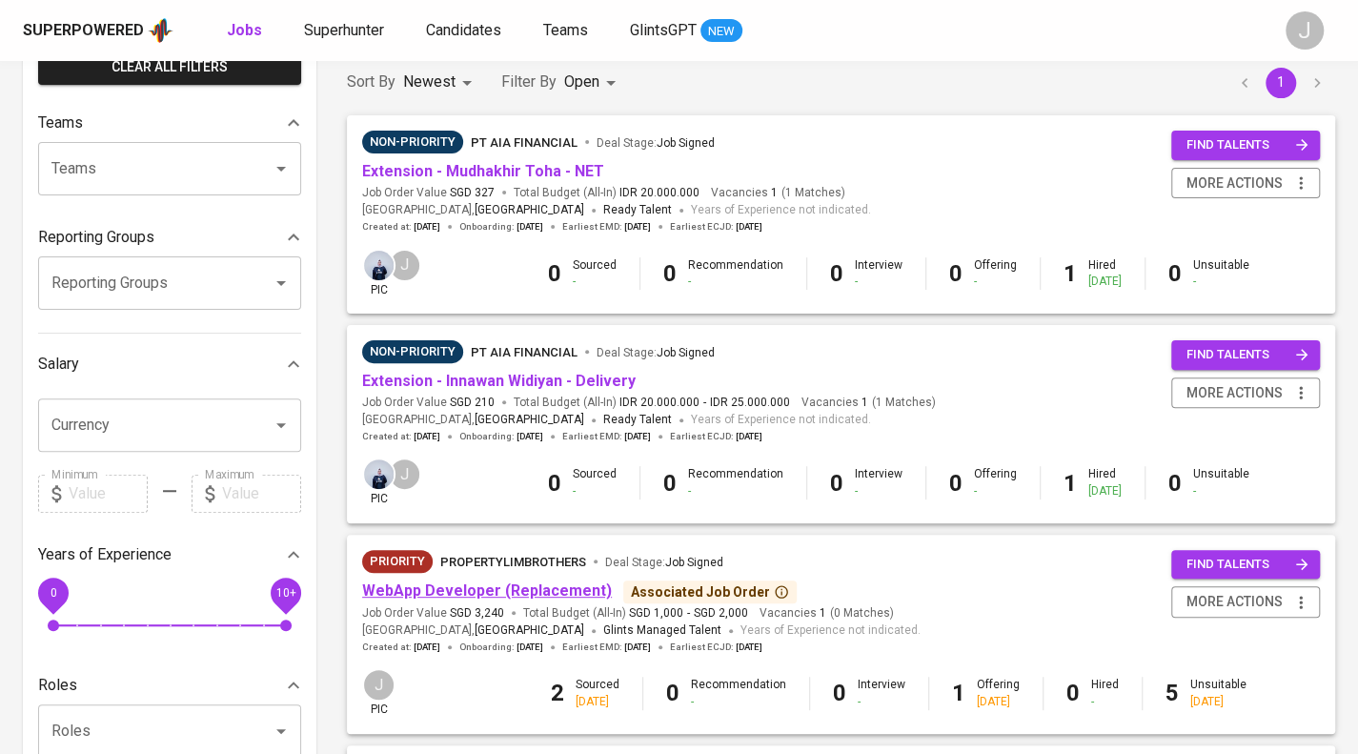
click at [530, 583] on link "WebApp Developer (Replacement)" at bounding box center [487, 590] width 250 height 18
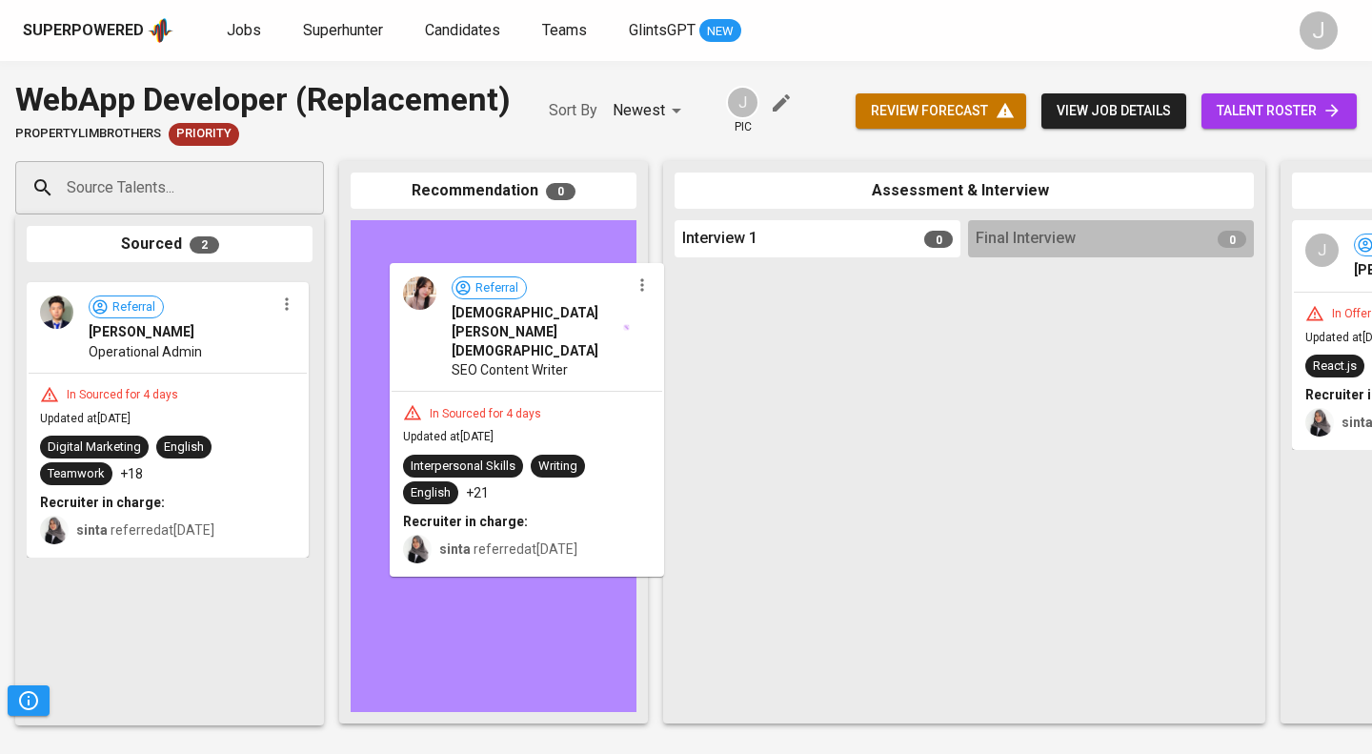
drag, startPoint x: 225, startPoint y: 310, endPoint x: 608, endPoint y: 298, distance: 383.2
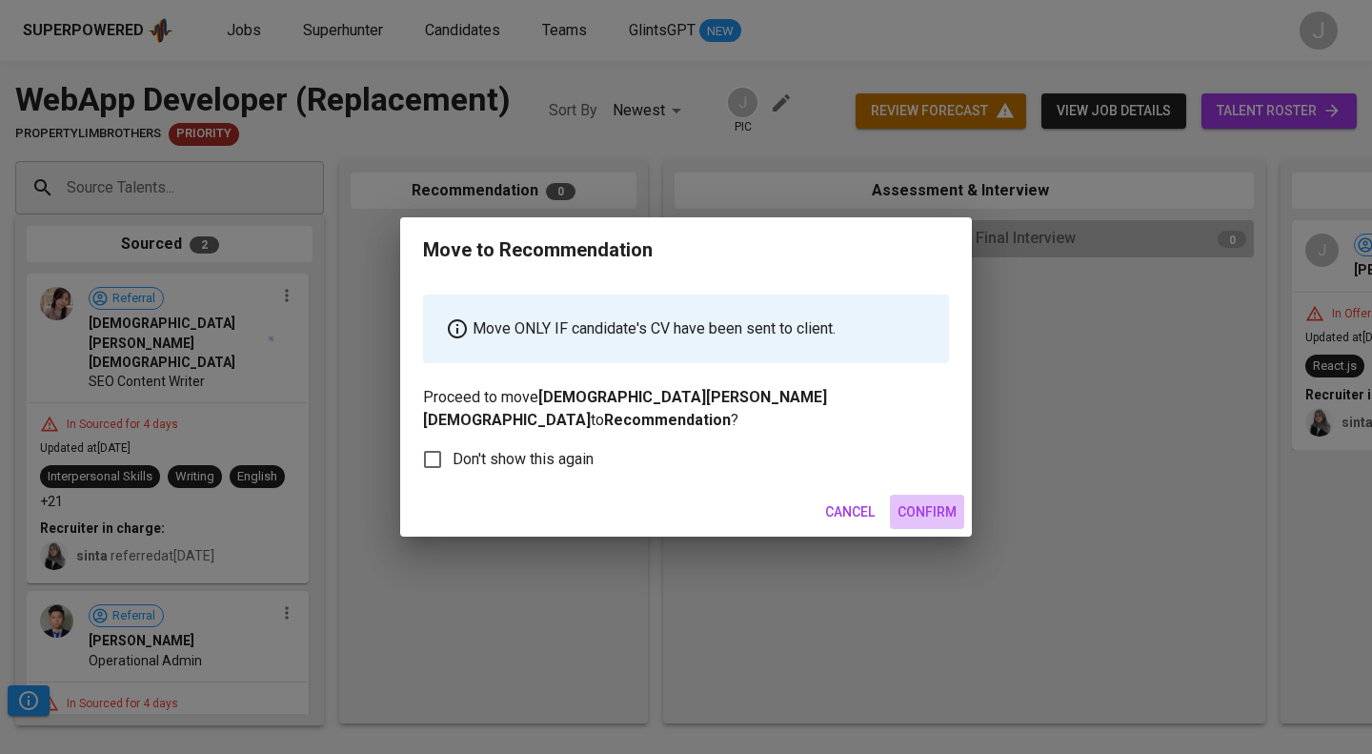
click at [913, 500] on span "Confirm" at bounding box center [927, 512] width 59 height 24
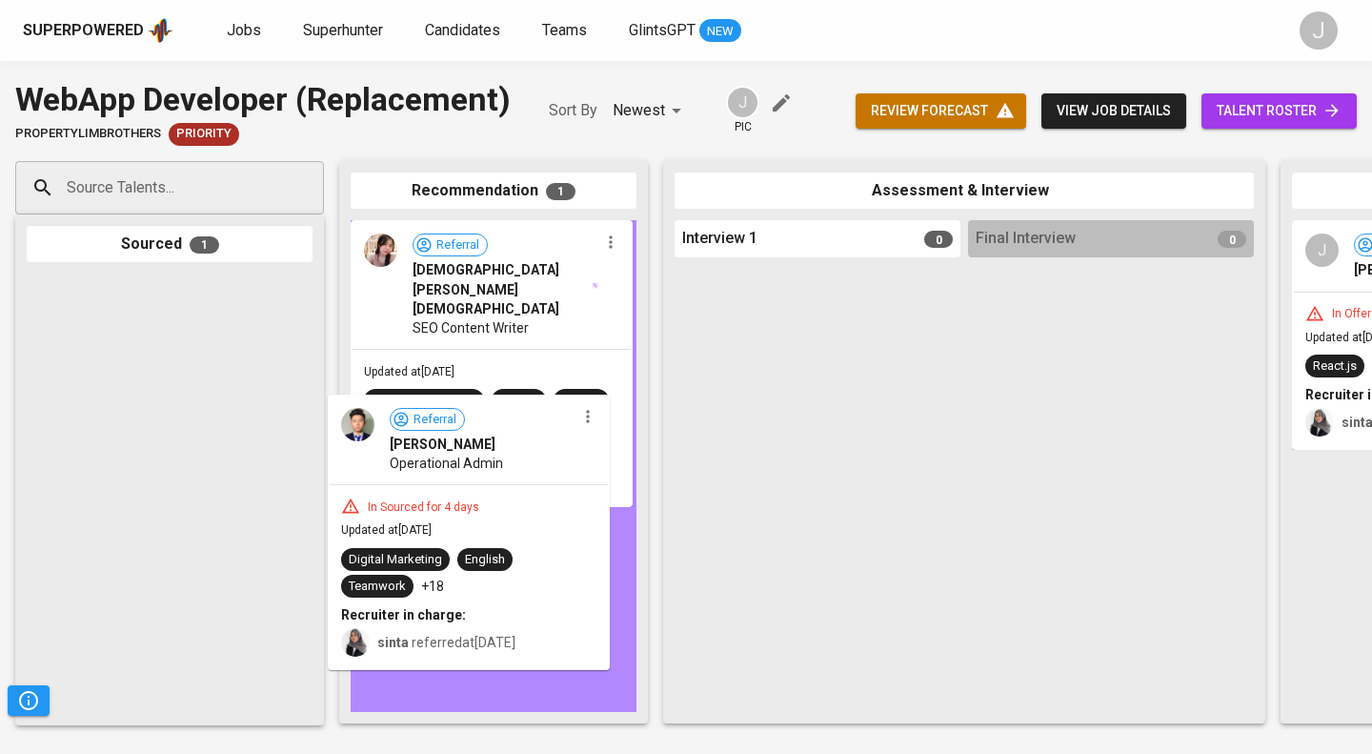
drag, startPoint x: 191, startPoint y: 318, endPoint x: 514, endPoint y: 454, distance: 350.6
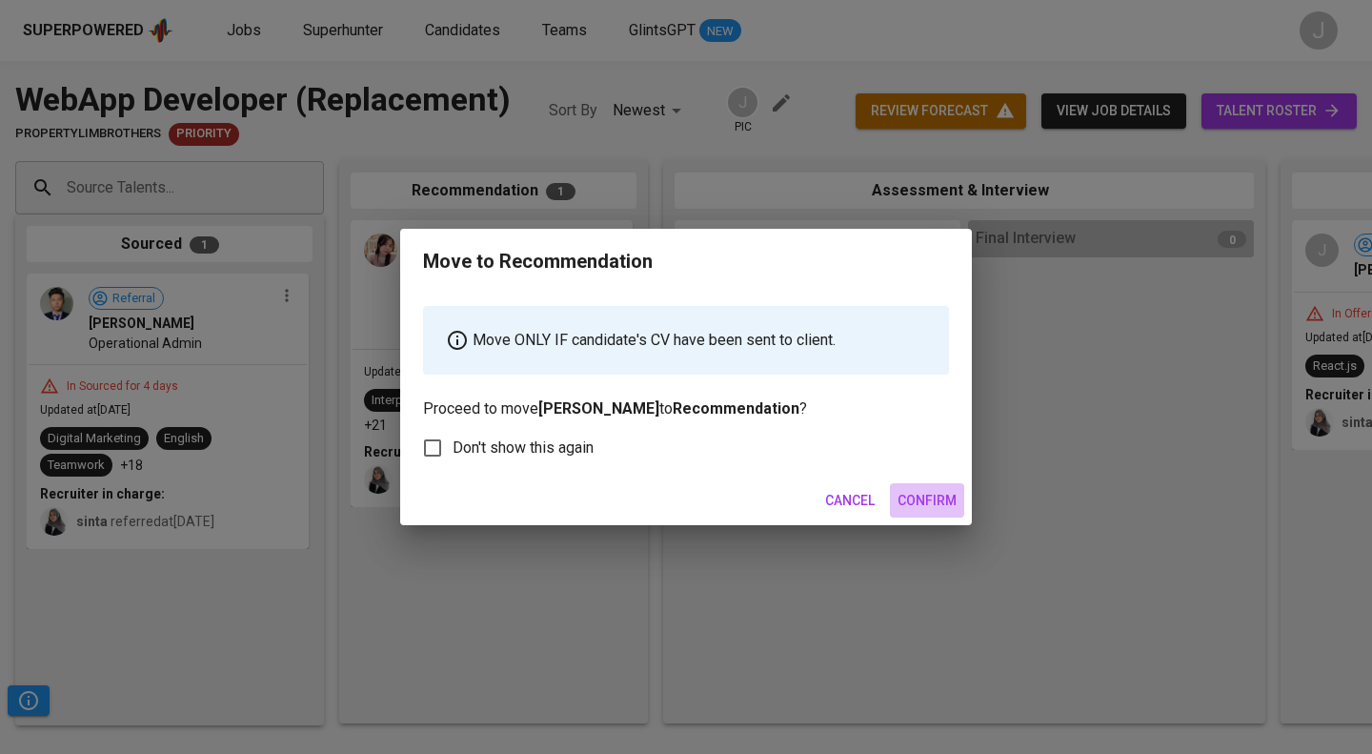
click at [934, 508] on span "Confirm" at bounding box center [927, 501] width 59 height 24
